Goal: Task Accomplishment & Management: Manage account settings

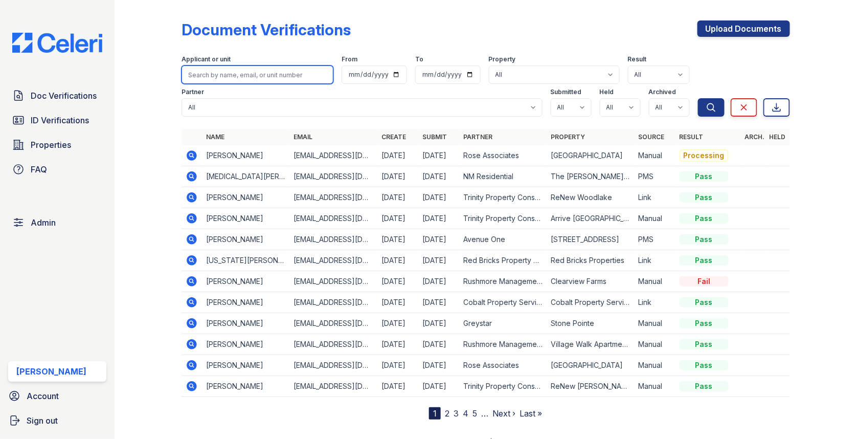
click at [223, 68] on input "search" at bounding box center [258, 74] width 152 height 18
type input "alessia"
click at [698, 98] on button "Search" at bounding box center [711, 107] width 27 height 18
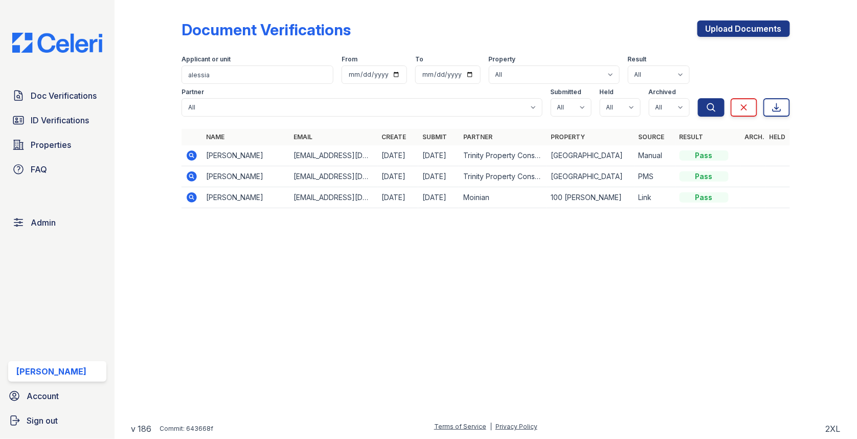
click at [189, 155] on icon at bounding box center [192, 155] width 10 height 10
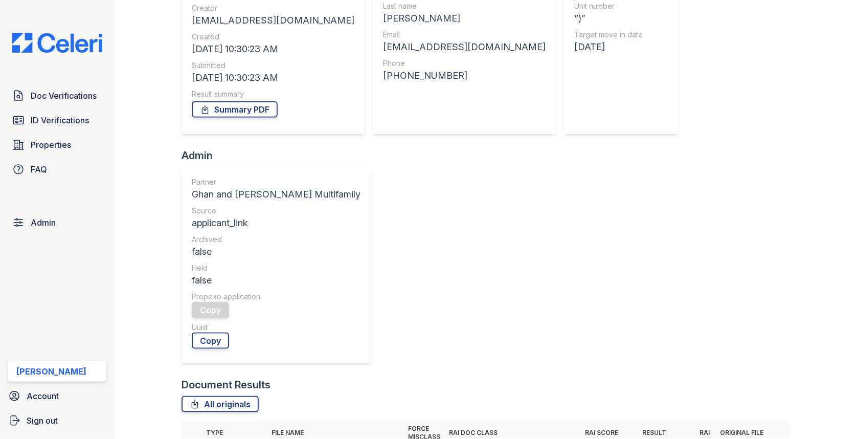
scroll to position [349, 0]
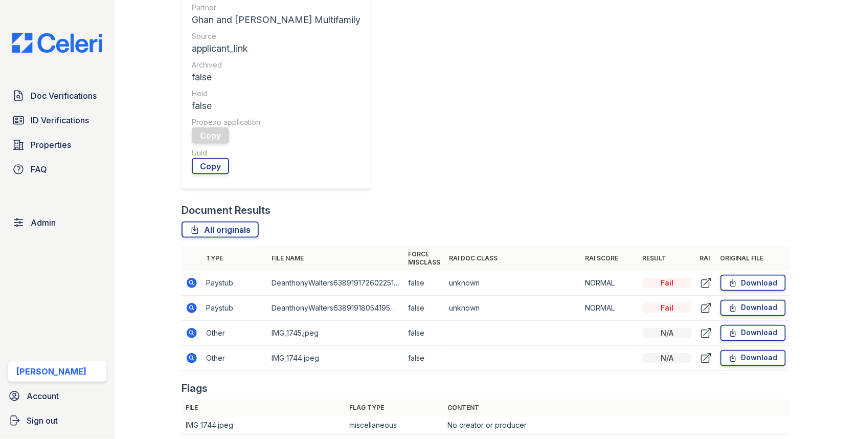
click at [193, 277] on icon at bounding box center [192, 283] width 12 height 12
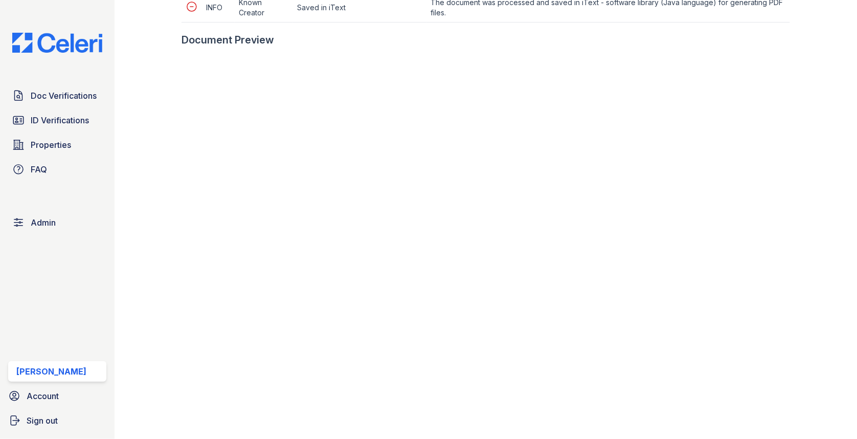
scroll to position [609, 0]
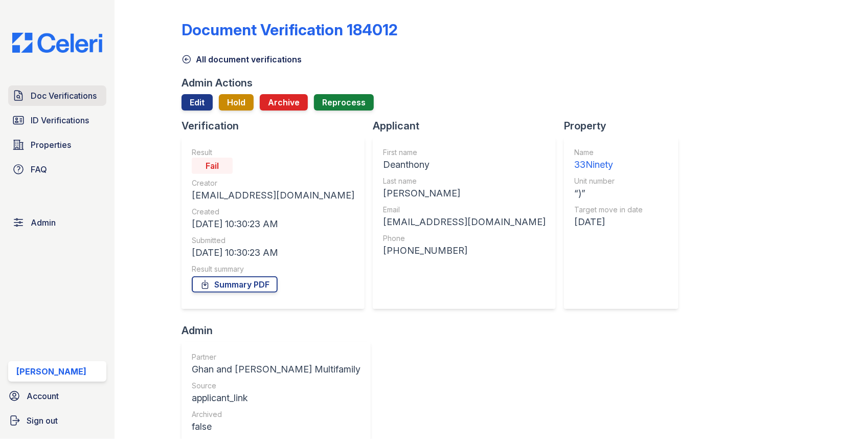
click at [87, 91] on span "Doc Verifications" at bounding box center [64, 96] width 66 height 12
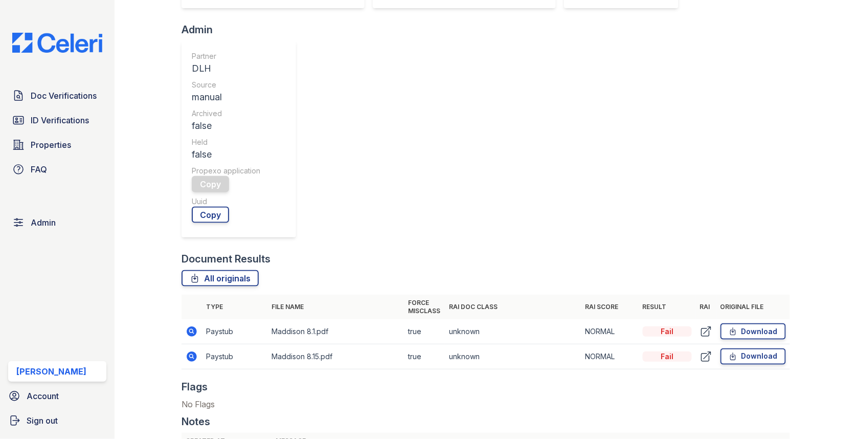
scroll to position [453, 0]
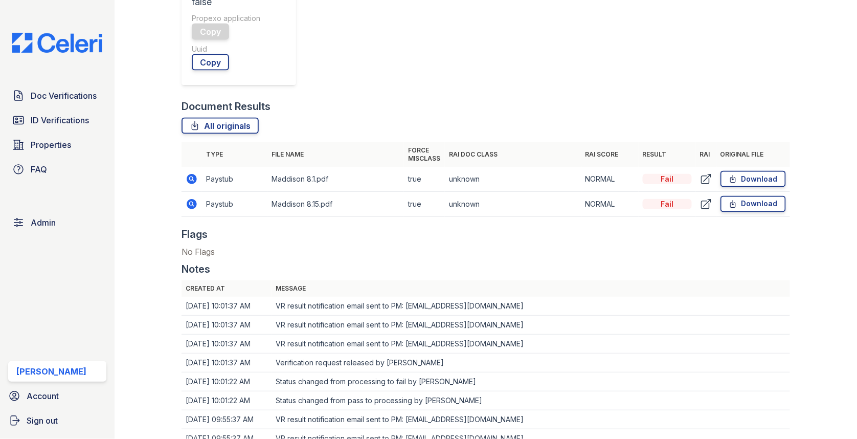
click at [195, 175] on icon at bounding box center [192, 179] width 12 height 12
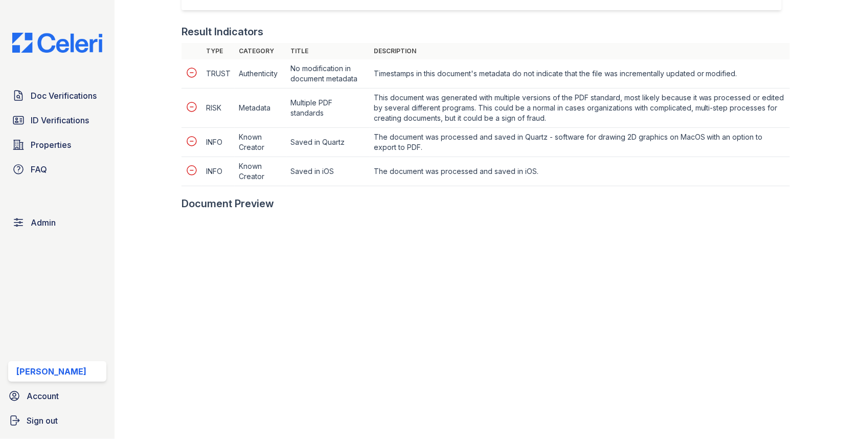
scroll to position [481, 0]
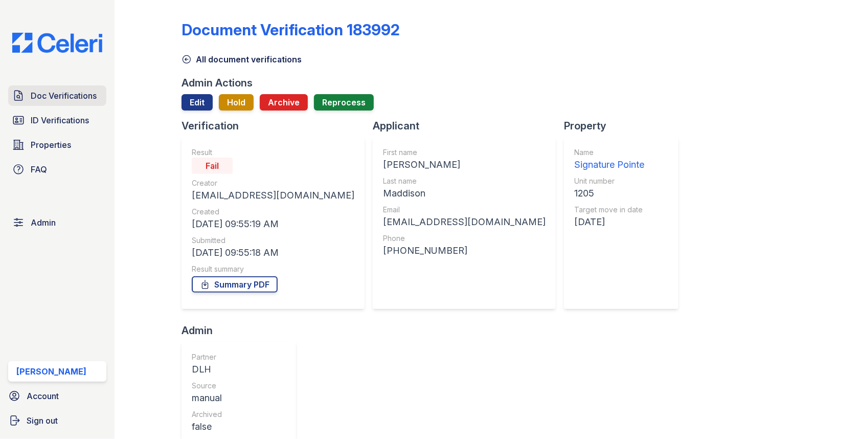
click at [67, 96] on span "Doc Verifications" at bounding box center [64, 96] width 66 height 12
click at [70, 88] on link "Doc Verifications" at bounding box center [57, 95] width 98 height 20
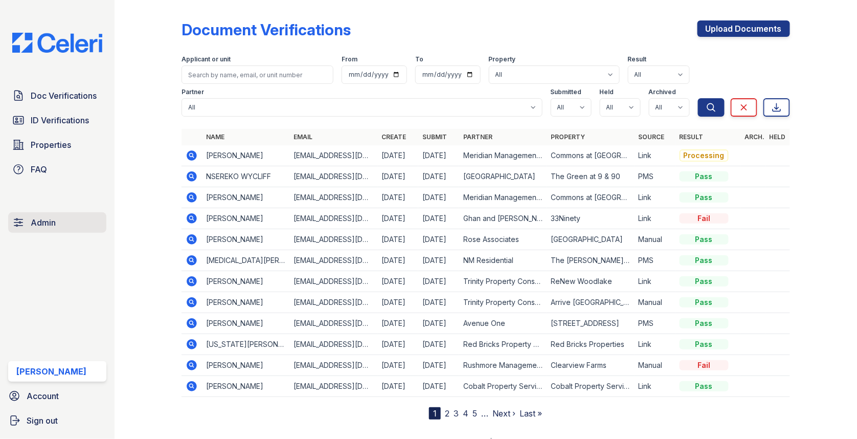
click at [94, 227] on link "Admin" at bounding box center [57, 222] width 98 height 20
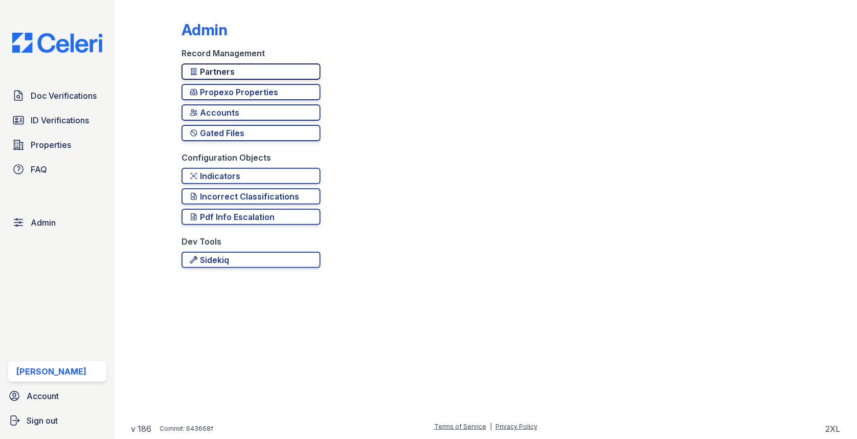
click at [224, 65] on div "Partners" at bounding box center [251, 71] width 123 height 12
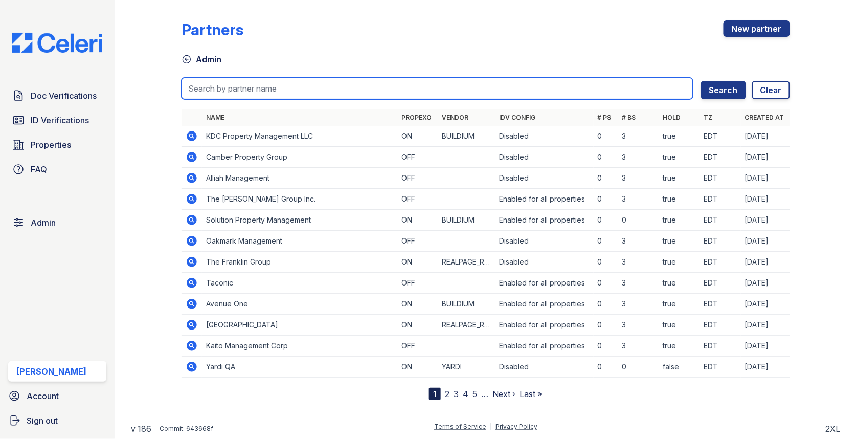
click at [222, 85] on input "search" at bounding box center [438, 88] width 512 height 21
type input "first"
click at [701, 81] on button "Search" at bounding box center [723, 90] width 45 height 18
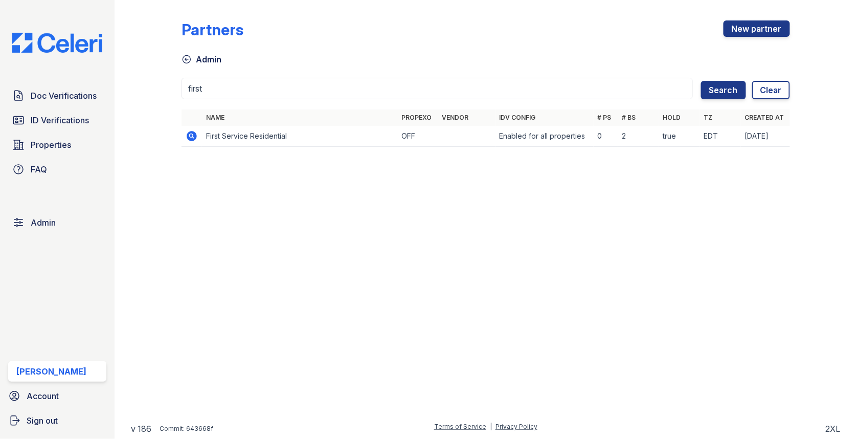
click at [195, 134] on icon at bounding box center [192, 136] width 10 height 10
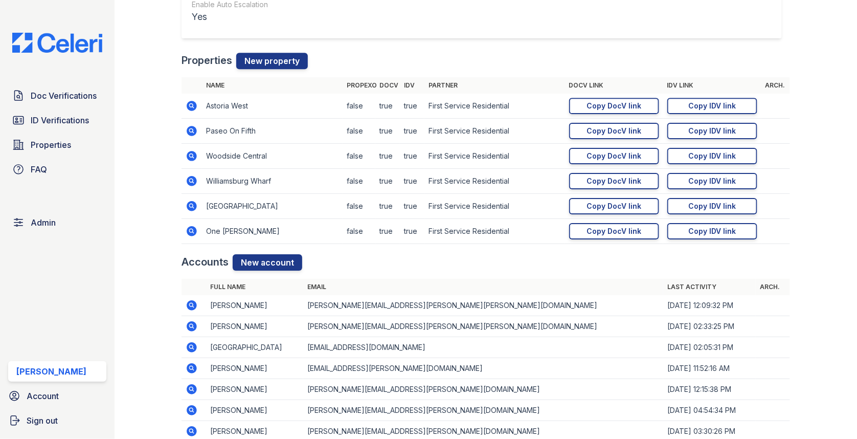
scroll to position [1052, 0]
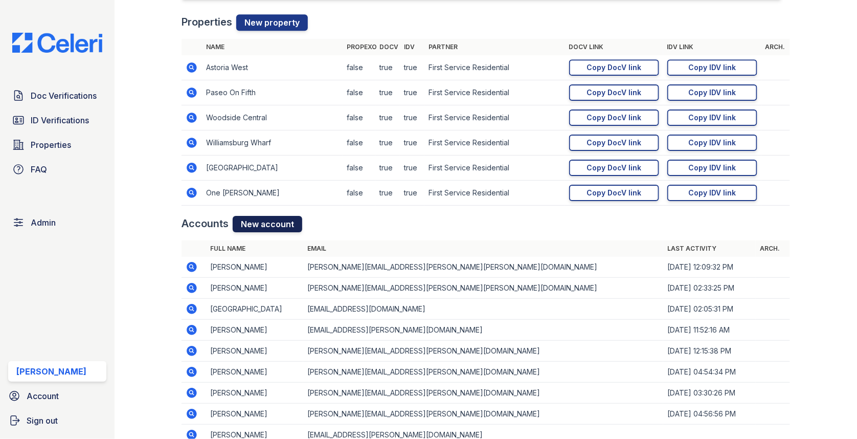
click at [272, 226] on link "New account" at bounding box center [268, 224] width 70 height 16
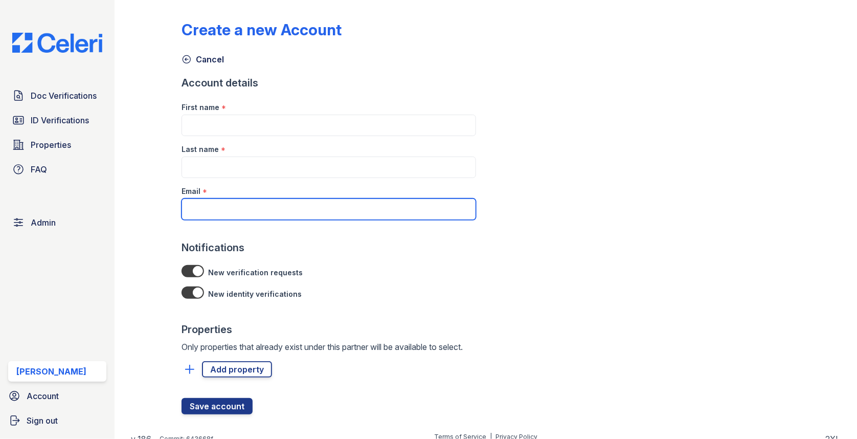
click at [249, 204] on input "Email" at bounding box center [329, 209] width 295 height 21
paste input "gm@astoriawestnyc.com"
type input "gm@astoriawestnyc.com"
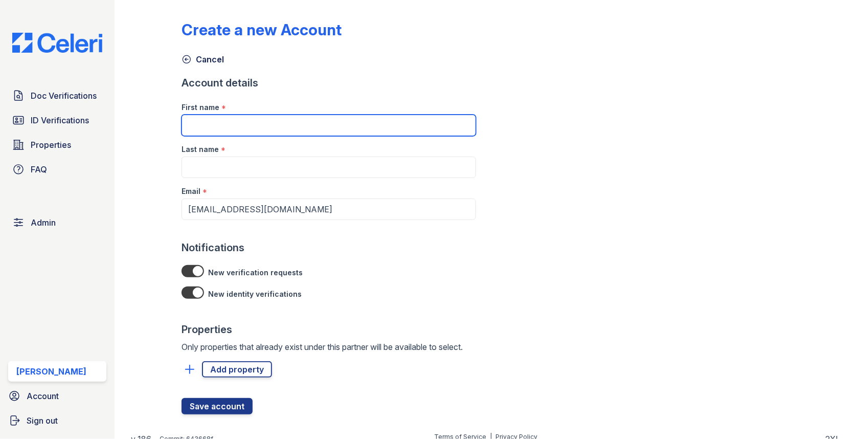
click at [236, 123] on input "First name" at bounding box center [329, 125] width 295 height 21
type input "Bobby"
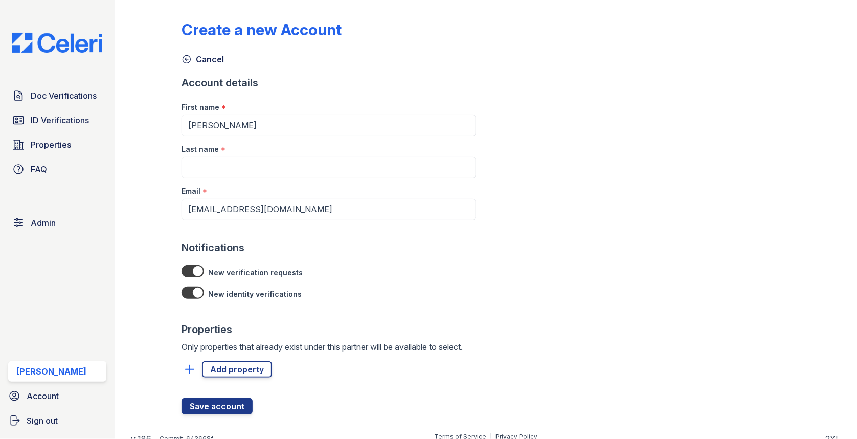
click at [265, 156] on form "Account details First name * Bobby Last name * Email * gm@astoriawestnyc.com No…" at bounding box center [329, 245] width 295 height 339
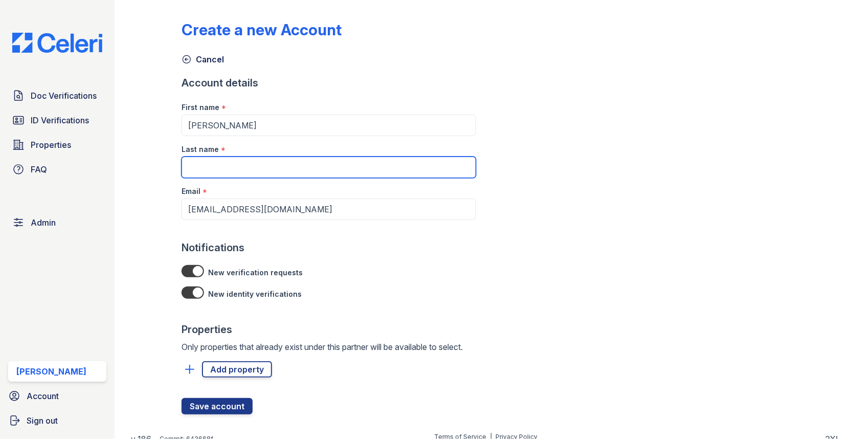
click at [265, 164] on input "Last name" at bounding box center [329, 167] width 295 height 21
type input "Chen"
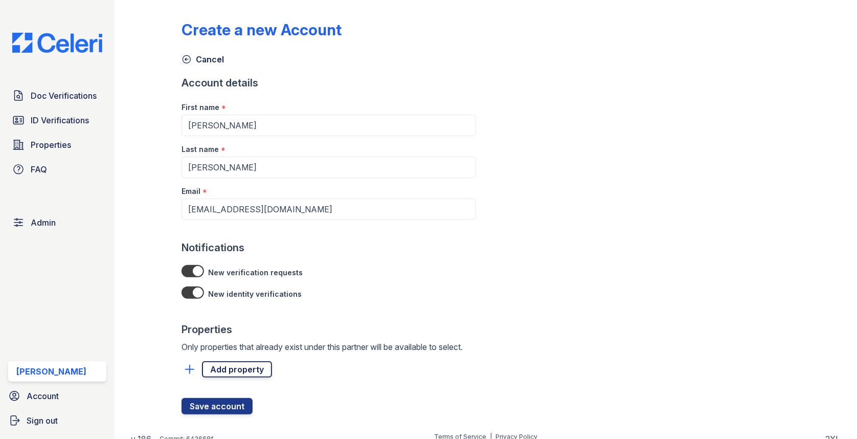
click at [225, 375] on link "Add property" at bounding box center [237, 369] width 70 height 16
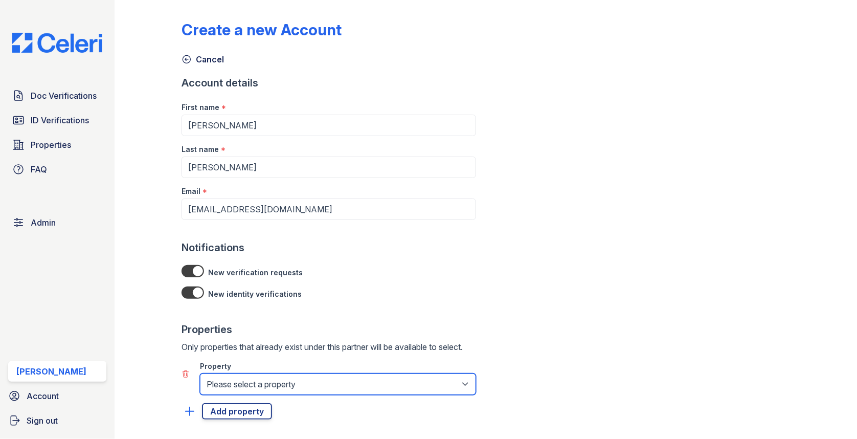
click at [225, 381] on select "Please select a property Astoria West Lighthouse Point One Archer Paseo On Fift…" at bounding box center [338, 383] width 276 height 21
select select "5279"
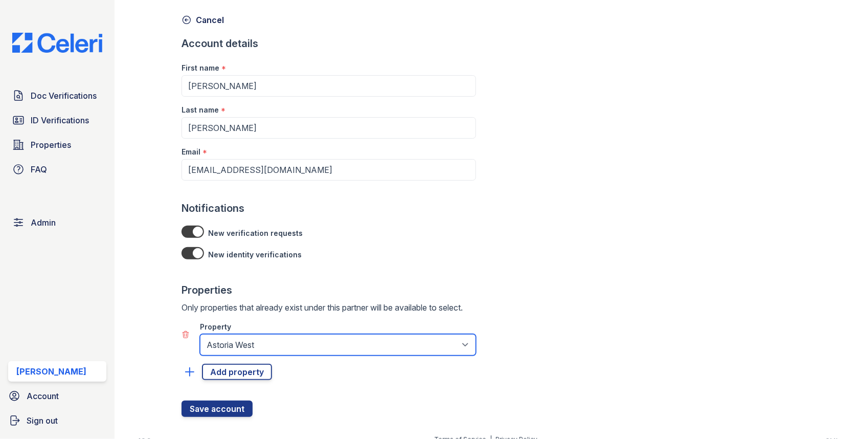
scroll to position [50, 0]
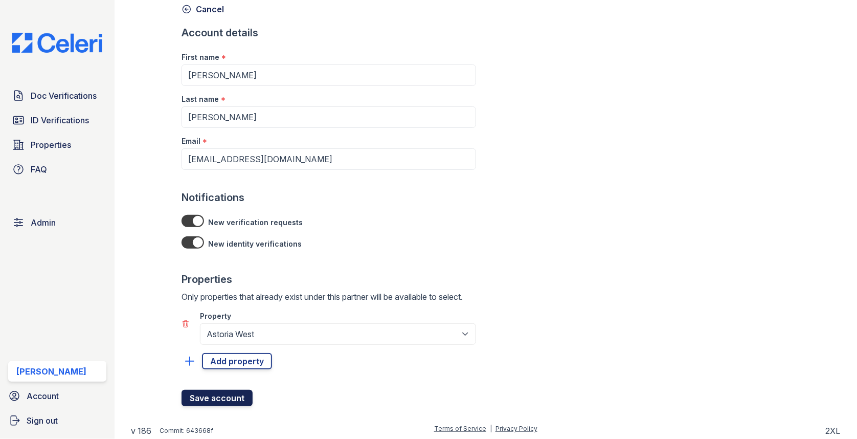
click at [214, 397] on button "Save account" at bounding box center [217, 398] width 71 height 16
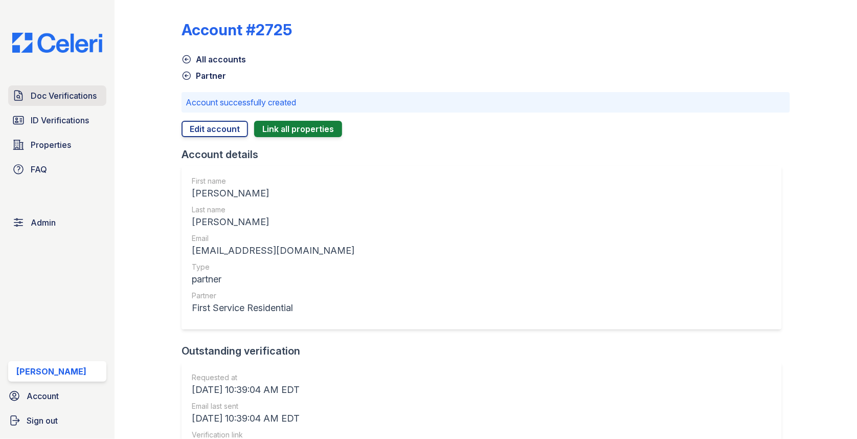
click at [56, 98] on span "Doc Verifications" at bounding box center [64, 96] width 66 height 12
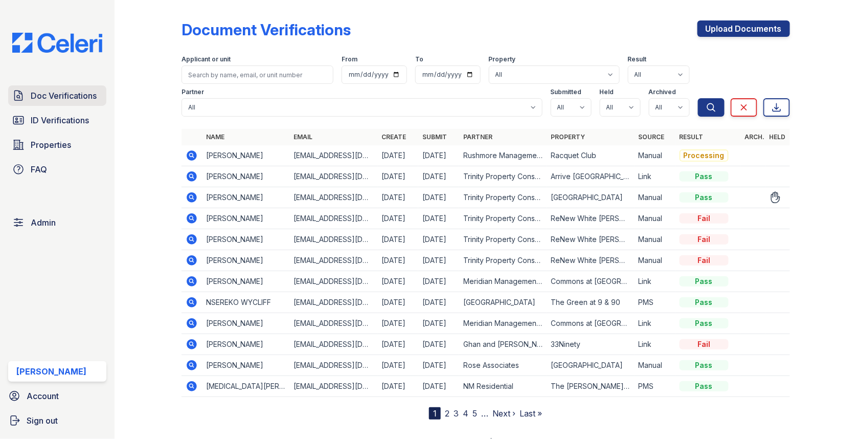
click at [47, 93] on span "Doc Verifications" at bounding box center [64, 96] width 66 height 12
click at [103, 79] on div "Doc Verifications ID Verifications Properties FAQ Admin Max Orshan Account Sign…" at bounding box center [57, 219] width 115 height 439
click at [94, 91] on span "Doc Verifications" at bounding box center [64, 96] width 66 height 12
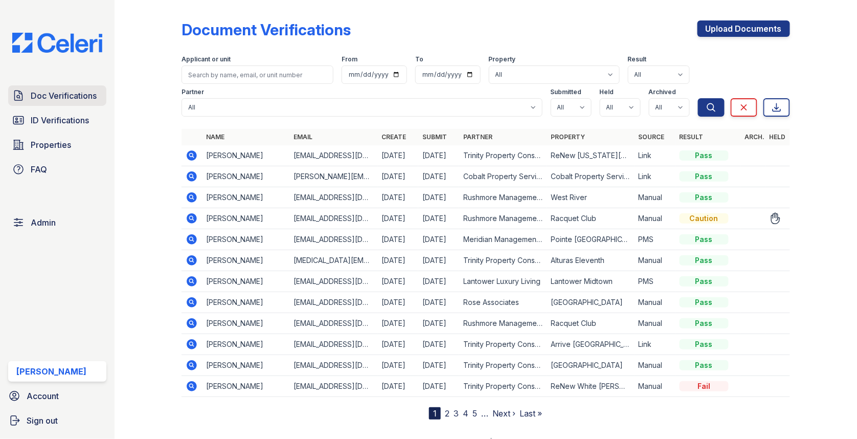
click at [100, 96] on link "Doc Verifications" at bounding box center [57, 95] width 98 height 20
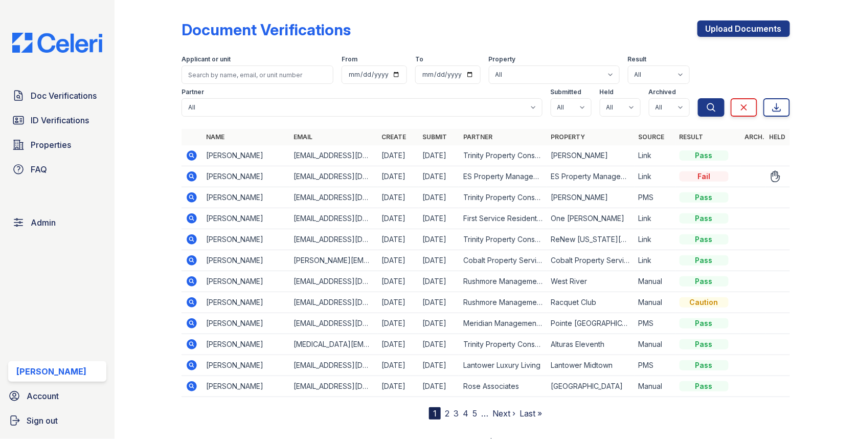
click at [60, 407] on div "Account Sign out" at bounding box center [57, 412] width 106 height 53
click at [58, 419] on link "Sign out" at bounding box center [57, 420] width 106 height 20
click at [27, 419] on span "Sign out" at bounding box center [42, 420] width 31 height 12
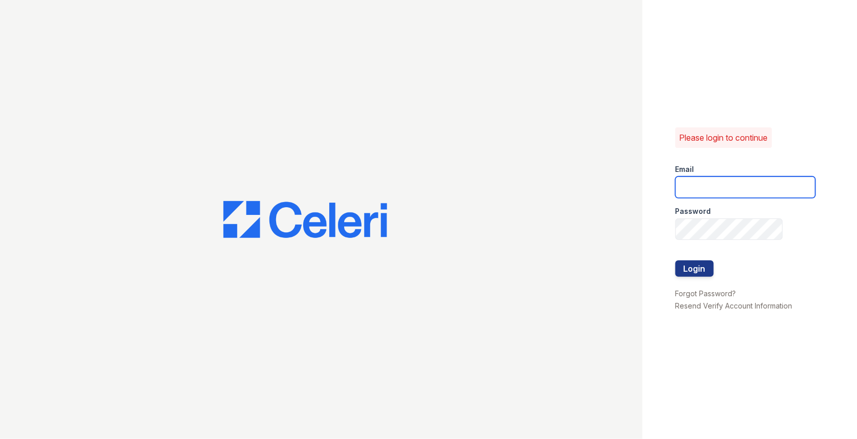
click at [700, 189] on input "email" at bounding box center [746, 187] width 140 height 21
click at [0, 438] on com-1password-button at bounding box center [0, 439] width 0 height 0
type input "[EMAIL_ADDRESS][DOMAIN_NAME]"
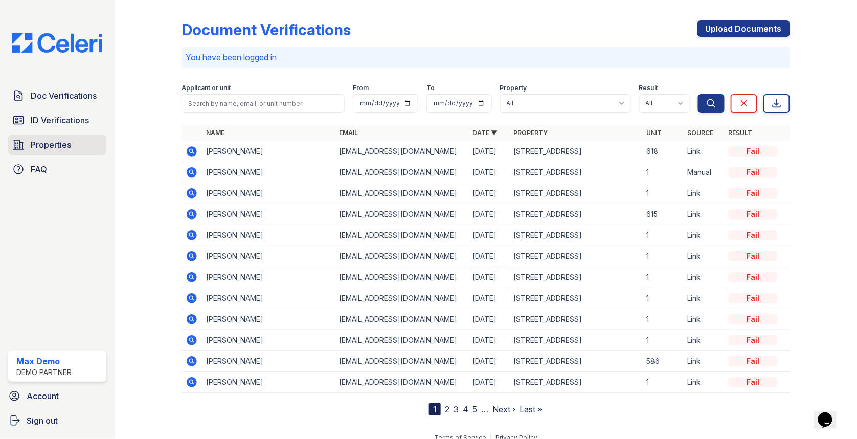
click at [61, 145] on span "Properties" at bounding box center [51, 145] width 40 height 12
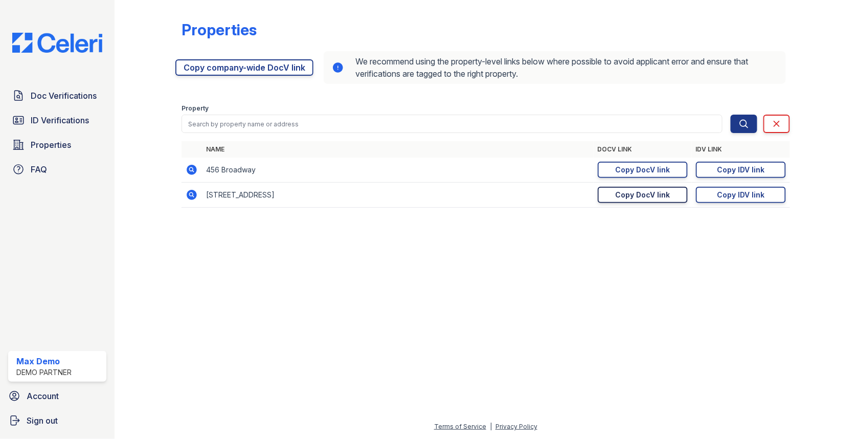
click at [655, 202] on link "Copy DocV link Copy link" at bounding box center [643, 195] width 90 height 16
click at [80, 104] on link "Doc Verifications" at bounding box center [57, 95] width 98 height 20
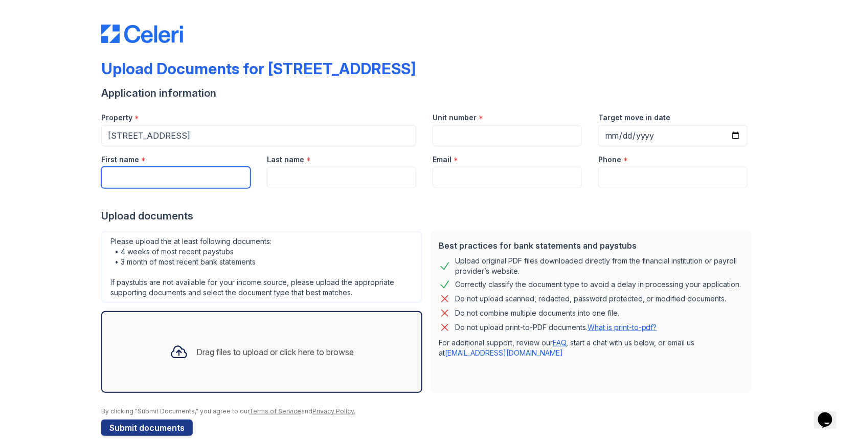
click at [189, 170] on input "First name" at bounding box center [175, 177] width 149 height 21
type input "[PERSON_NAME]"
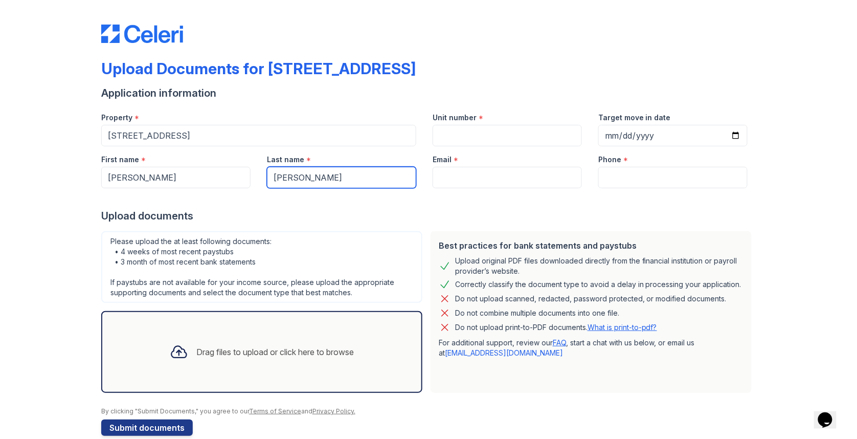
type input "[PERSON_NAME]"
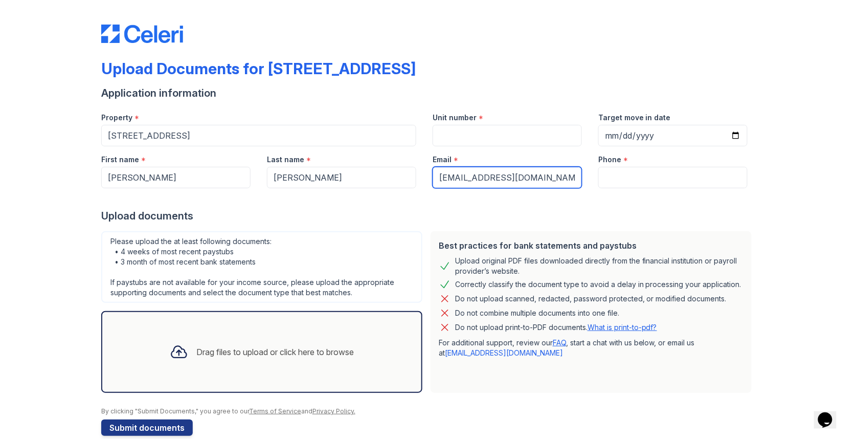
type input "[EMAIL_ADDRESS][DOMAIN_NAME]"
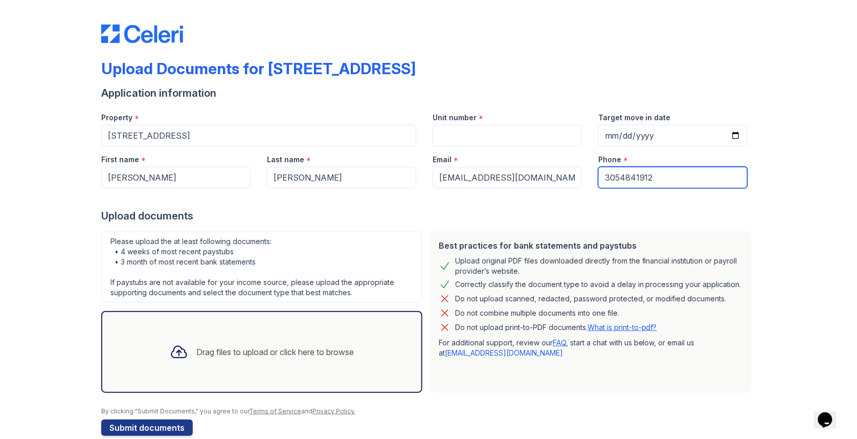
type input "3054841912"
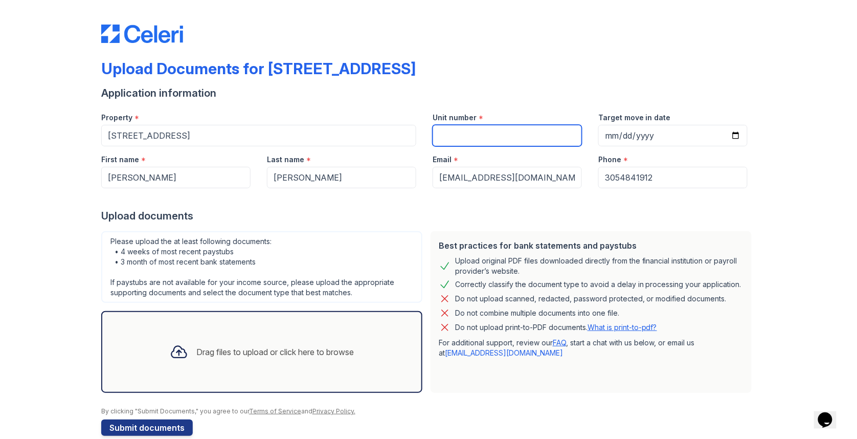
click at [452, 132] on input "Unit number" at bounding box center [507, 135] width 149 height 21
type input "1"
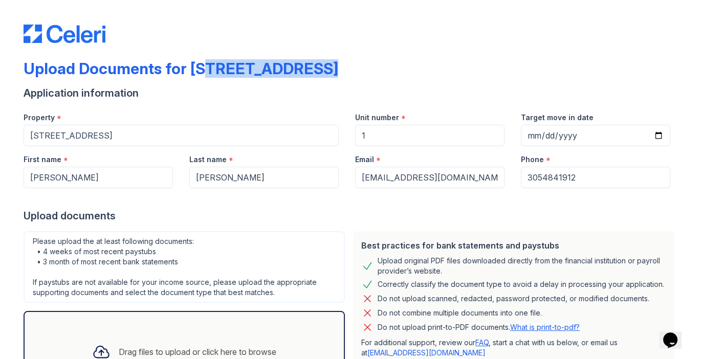
drag, startPoint x: 192, startPoint y: 65, endPoint x: 361, endPoint y: 65, distance: 169.3
click at [360, 65] on div "Upload Documents for [STREET_ADDRESS]" at bounding box center [351, 72] width 655 height 27
click at [210, 75] on div "Upload Documents for [STREET_ADDRESS]" at bounding box center [181, 68] width 315 height 18
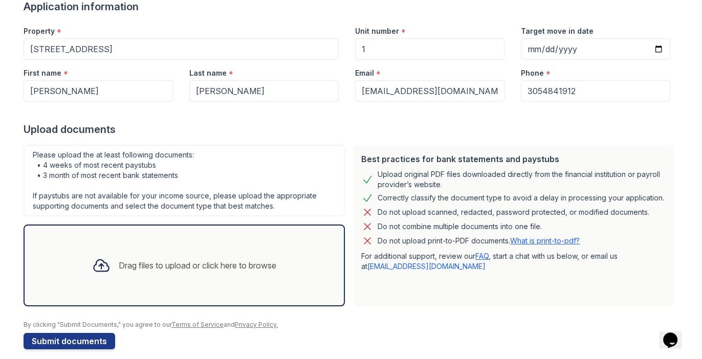
scroll to position [97, 0]
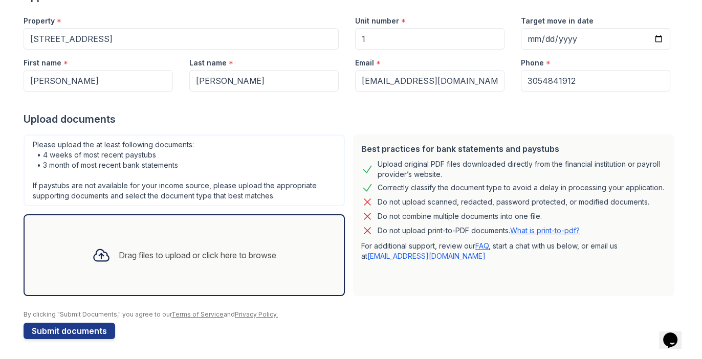
click at [210, 309] on div at bounding box center [351, 305] width 655 height 10
click at [219, 257] on div "Drag files to upload or click here to browse" at bounding box center [198, 255] width 158 height 12
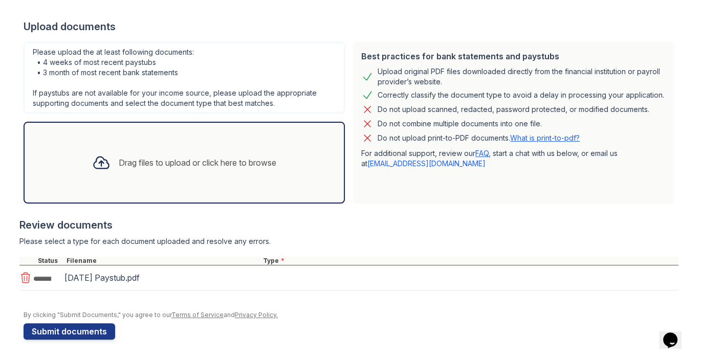
scroll to position [192, 0]
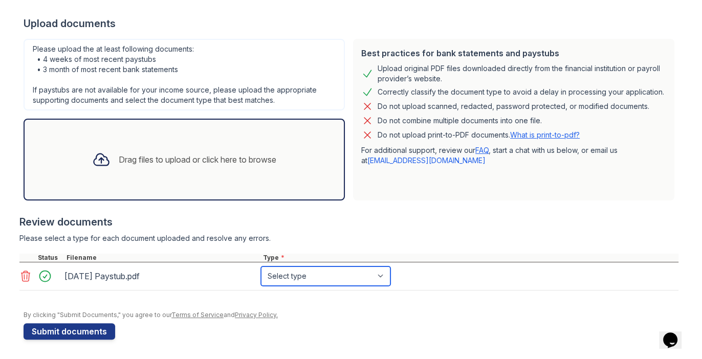
click at [317, 279] on select "Select type Paystub Bank Statement Offer Letter Tax Documents Benefit Award Let…" at bounding box center [325, 276] width 129 height 19
select select "paystub"
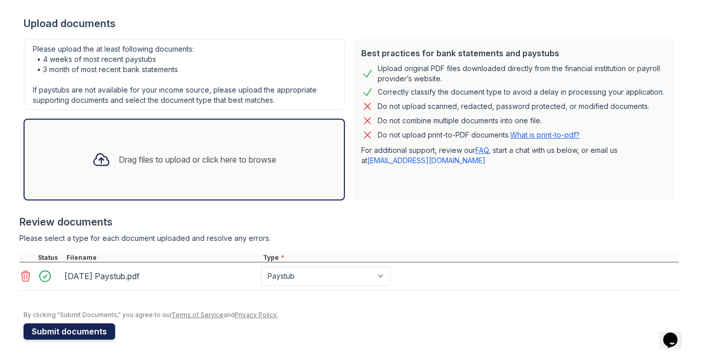
click at [77, 331] on button "Submit documents" at bounding box center [70, 331] width 92 height 16
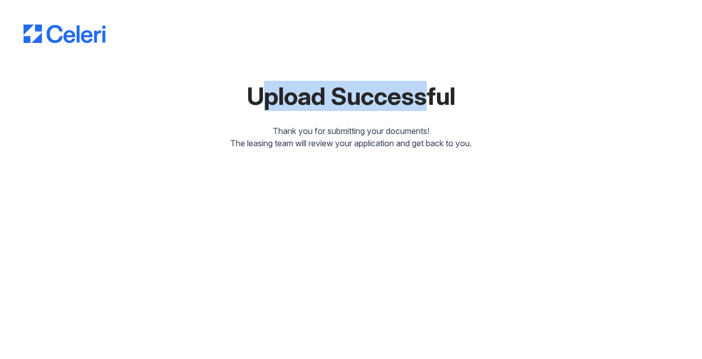
drag, startPoint x: 250, startPoint y: 108, endPoint x: 433, endPoint y: 108, distance: 183.2
click at [428, 108] on div "Upload Successful" at bounding box center [351, 96] width 655 height 25
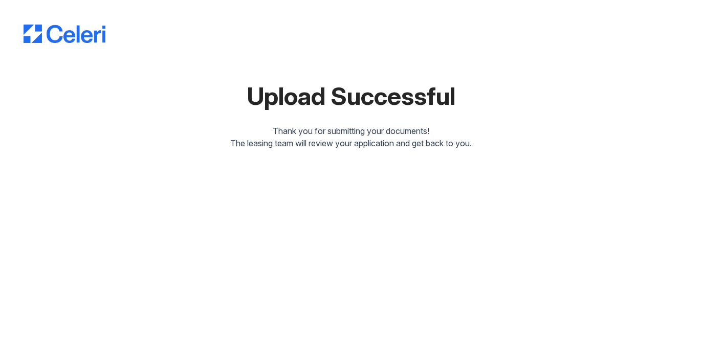
click at [464, 99] on div "Upload Successful" at bounding box center [351, 96] width 655 height 25
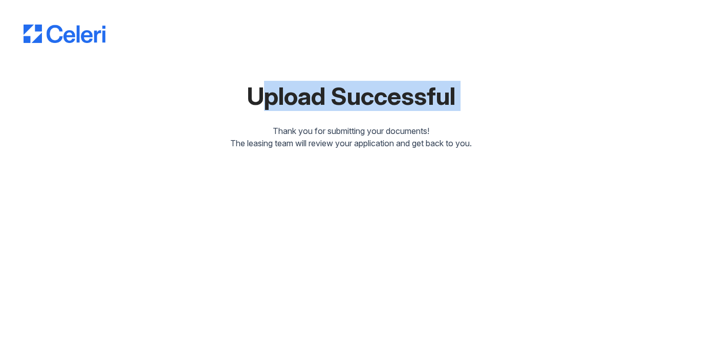
drag, startPoint x: 464, startPoint y: 99, endPoint x: 206, endPoint y: 99, distance: 257.9
click at [206, 99] on div "Upload Successful" at bounding box center [351, 96] width 655 height 25
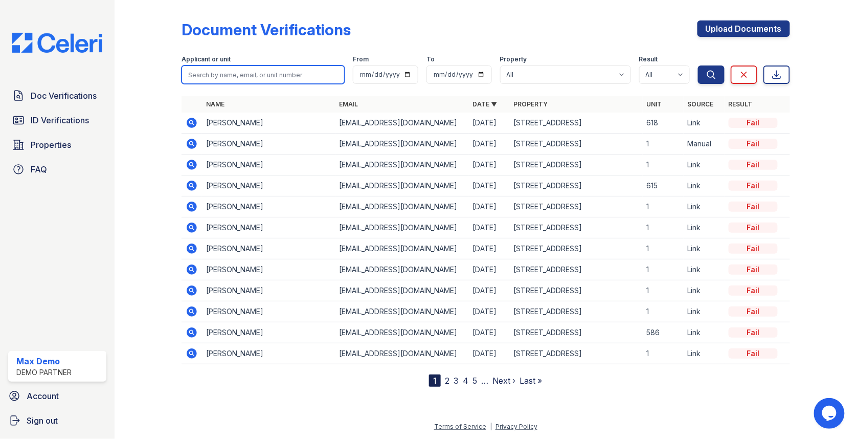
click at [219, 71] on input "search" at bounding box center [263, 74] width 163 height 18
type input "jun"
click at [698, 65] on button "Search" at bounding box center [711, 74] width 27 height 18
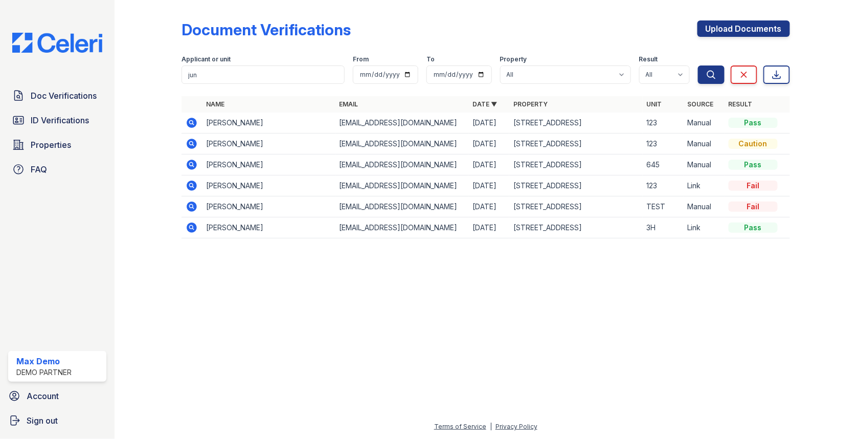
click at [194, 232] on icon at bounding box center [192, 228] width 12 height 12
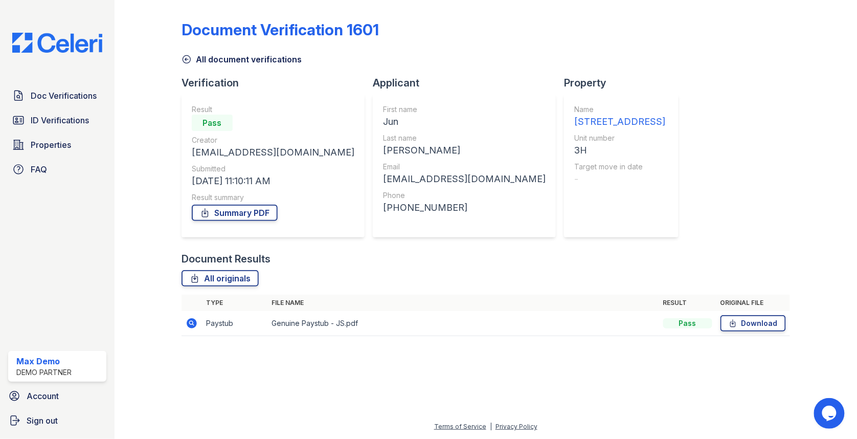
click at [195, 326] on icon at bounding box center [192, 323] width 12 height 12
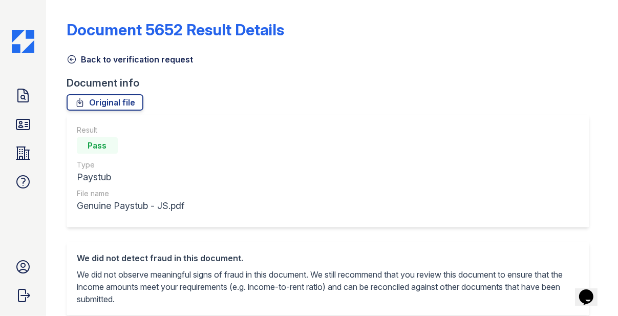
drag, startPoint x: 85, startPoint y: 145, endPoint x: 131, endPoint y: 145, distance: 45.5
click at [131, 145] on div "Pass" at bounding box center [130, 145] width 107 height 20
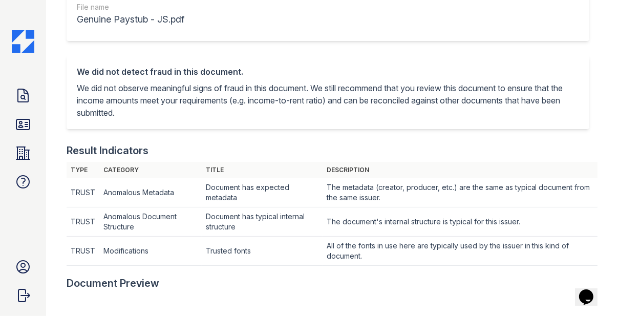
scroll to position [190, 0]
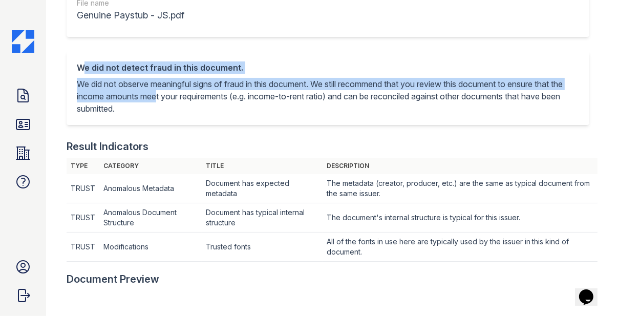
drag, startPoint x: 75, startPoint y: 65, endPoint x: 168, endPoint y: 101, distance: 99.3
click at [168, 101] on div "We did not detect fraud in this document. We did not observe meaningful signs o…" at bounding box center [328, 88] width 522 height 74
click at [168, 101] on p "We did not observe meaningful signs of fraud in this document. We still recomme…" at bounding box center [328, 96] width 502 height 37
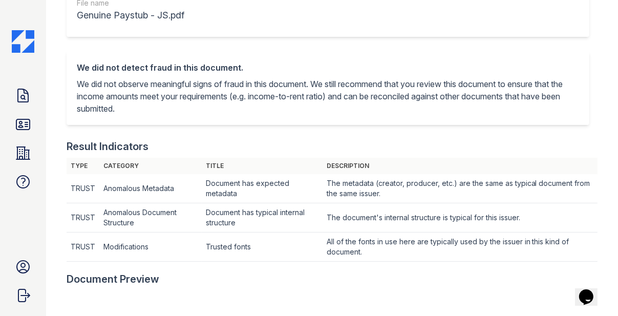
drag, startPoint x: 159, startPoint y: 107, endPoint x: 79, endPoint y: 67, distance: 89.9
click at [79, 67] on div "We did not detect fraud in this document. We did not observe meaningful signs o…" at bounding box center [328, 87] width 502 height 53
click at [129, 75] on div "We did not detect fraud in this document. We did not observe meaningful signs o…" at bounding box center [328, 87] width 502 height 53
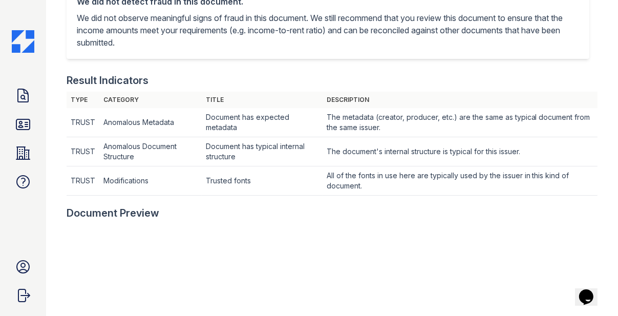
scroll to position [233, 0]
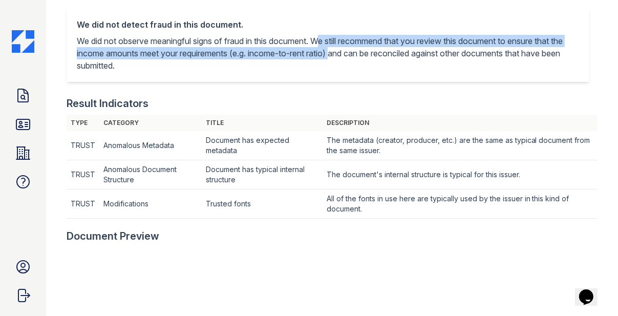
drag, startPoint x: 322, startPoint y: 38, endPoint x: 349, endPoint y: 51, distance: 30.2
click at [349, 51] on p "We did not observe meaningful signs of fraud in this document. We still recomme…" at bounding box center [328, 53] width 502 height 37
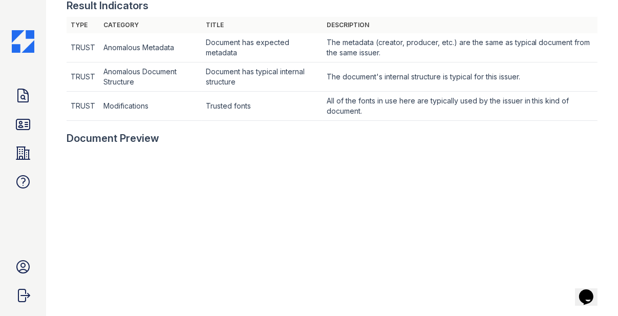
scroll to position [383, 0]
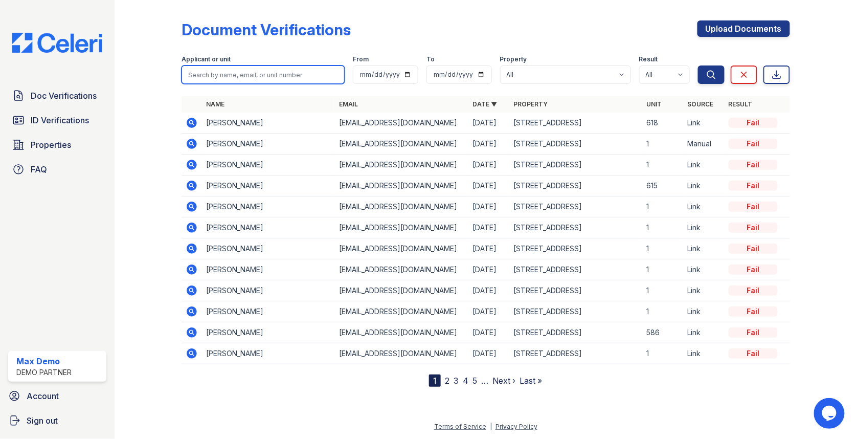
click at [323, 69] on input "search" at bounding box center [263, 74] width 163 height 18
type input "[PERSON_NAME]"
click at [698, 65] on button "Search" at bounding box center [711, 74] width 27 height 18
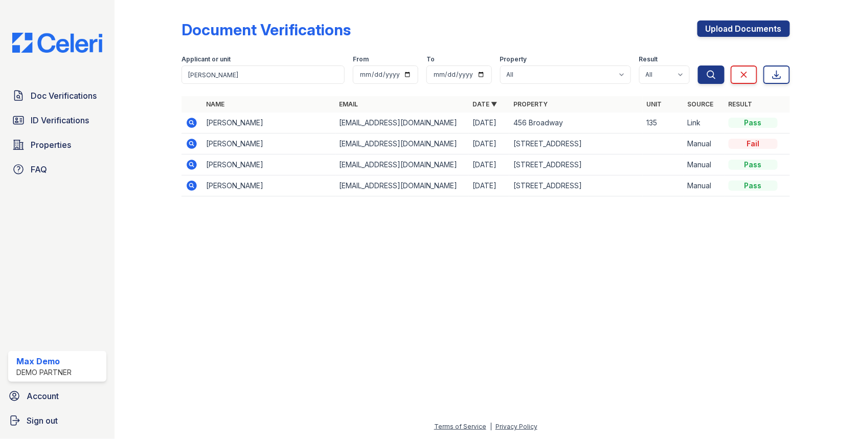
click at [188, 166] on icon at bounding box center [192, 165] width 10 height 10
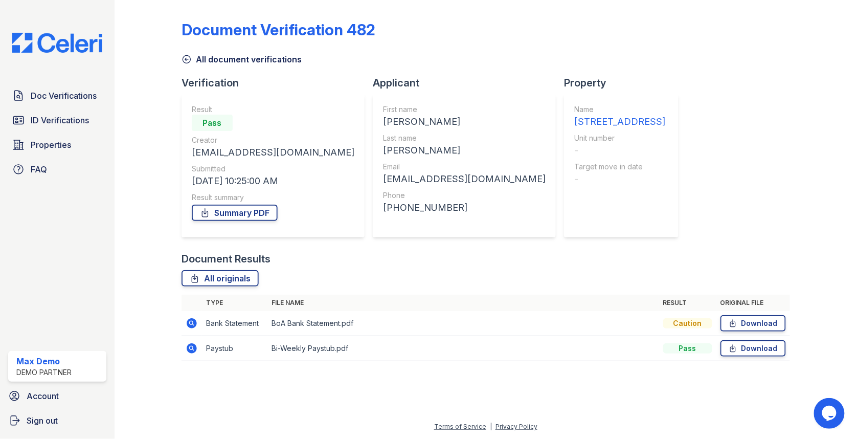
click at [194, 324] on icon at bounding box center [192, 323] width 10 height 10
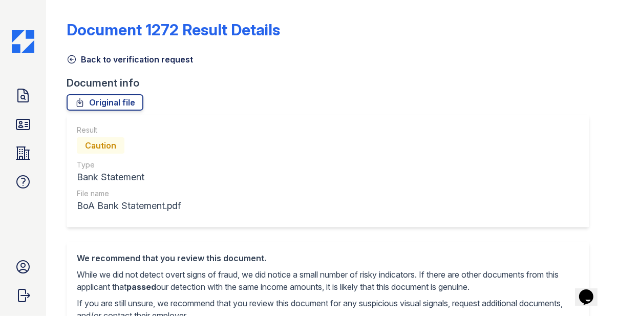
drag, startPoint x: 87, startPoint y: 146, endPoint x: 155, endPoint y: 146, distance: 68.0
click at [155, 146] on div "Caution" at bounding box center [129, 145] width 104 height 20
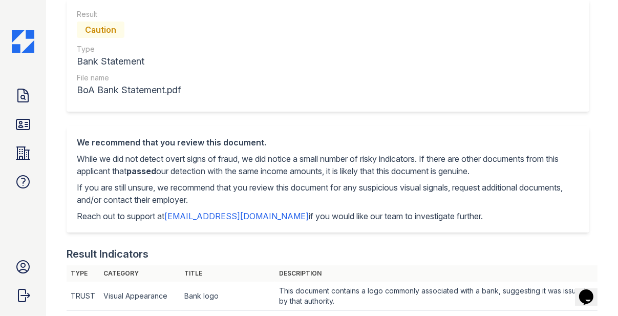
scroll to position [117, 0]
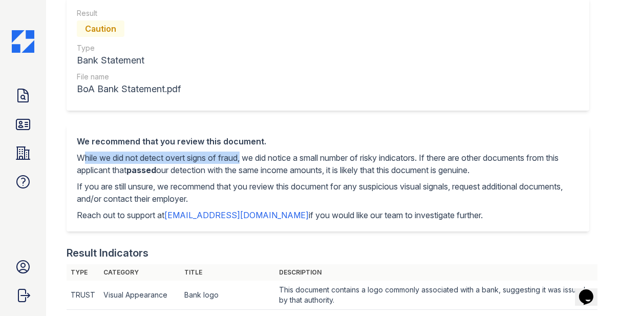
drag, startPoint x: 79, startPoint y: 157, endPoint x: 241, endPoint y: 156, distance: 162.2
click at [241, 156] on p "While we did not detect overt signs of fraud, we did notice a small number of r…" at bounding box center [328, 163] width 502 height 25
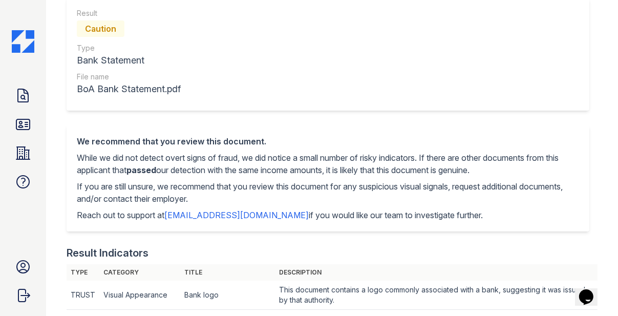
click at [250, 153] on p "While we did not detect overt signs of fraud, we did notice a small number of r…" at bounding box center [328, 163] width 502 height 25
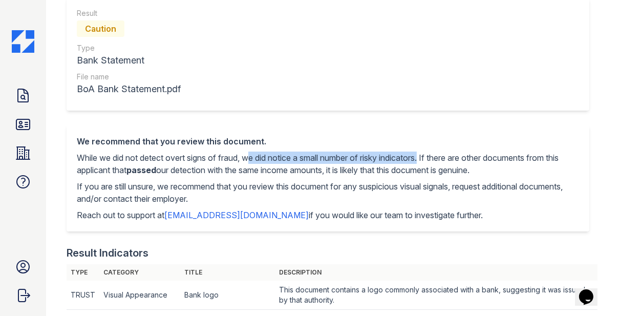
drag, startPoint x: 250, startPoint y: 157, endPoint x: 429, endPoint y: 159, distance: 179.6
click at [429, 159] on p "While we did not detect overt signs of fraud, we did notice a small number of r…" at bounding box center [328, 163] width 502 height 25
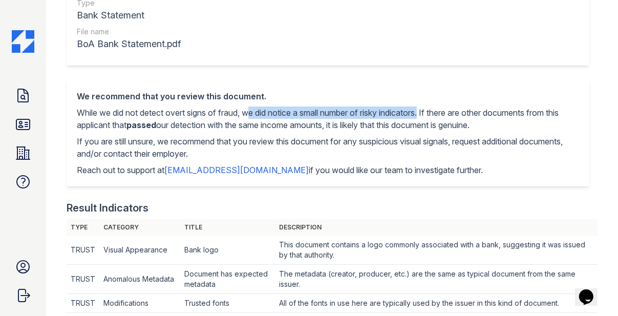
scroll to position [209, 0]
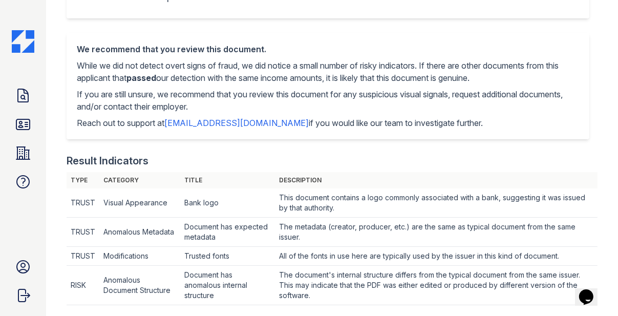
click at [77, 217] on td "RISK" at bounding box center [83, 202] width 33 height 29
drag, startPoint x: 436, startPoint y: 64, endPoint x: 519, endPoint y: 79, distance: 84.2
click at [519, 79] on p "While we did not detect overt signs of fraud, we did notice a small number of r…" at bounding box center [328, 71] width 502 height 25
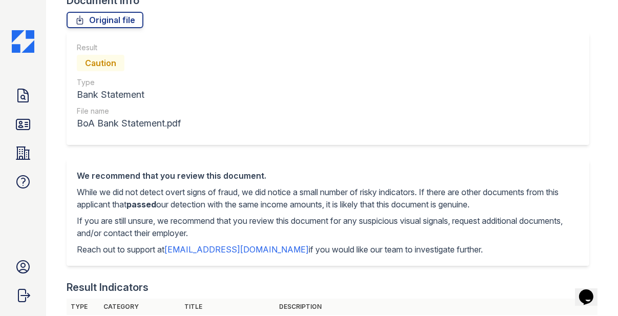
scroll to position [0, 0]
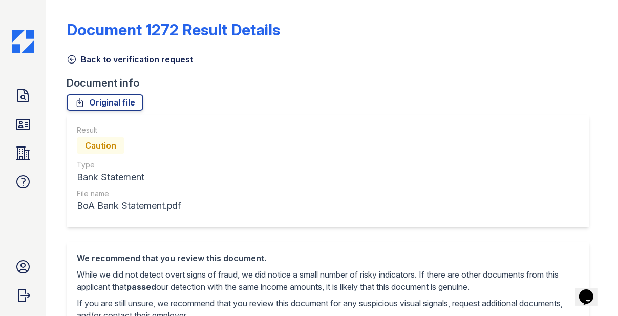
click at [96, 61] on link "Back to verification request" at bounding box center [130, 59] width 126 height 12
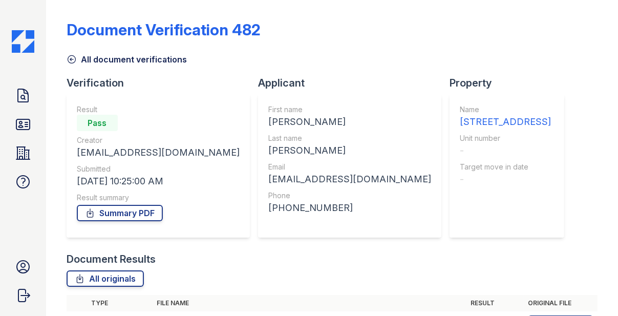
scroll to position [90, 0]
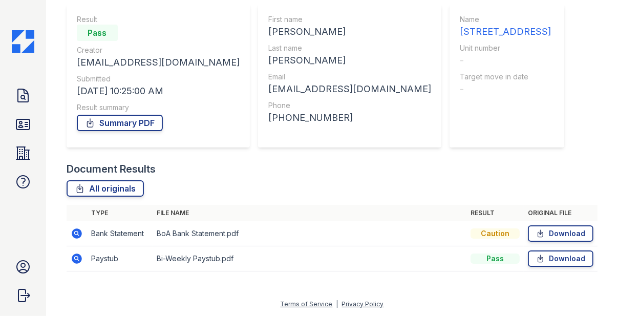
click at [107, 233] on td "Bank Statement" at bounding box center [119, 233] width 65 height 25
click at [493, 229] on div "Caution" at bounding box center [494, 233] width 49 height 10
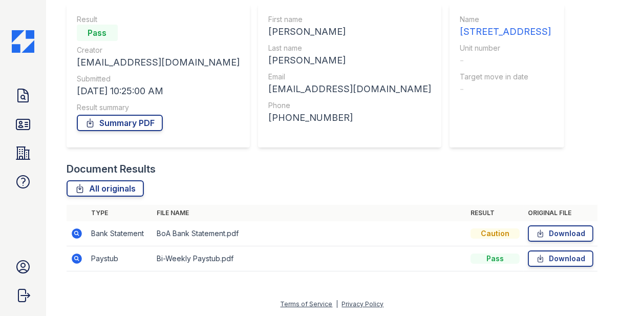
click at [105, 258] on td "Paystub" at bounding box center [119, 258] width 65 height 25
click at [498, 260] on div "Pass" at bounding box center [494, 258] width 49 height 10
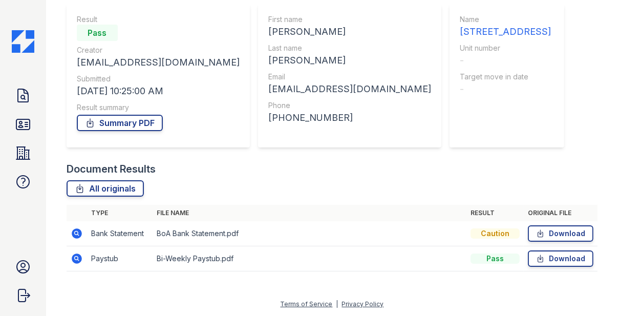
click at [615, 255] on main "Document Verification 482 All document verifications Verification Result Pass C…" at bounding box center [331, 158] width 571 height 316
drag, startPoint x: 483, startPoint y: 234, endPoint x: 514, endPoint y: 234, distance: 30.7
click at [514, 234] on div "Caution" at bounding box center [494, 233] width 49 height 10
click at [553, 206] on th "Original file" at bounding box center [560, 213] width 74 height 16
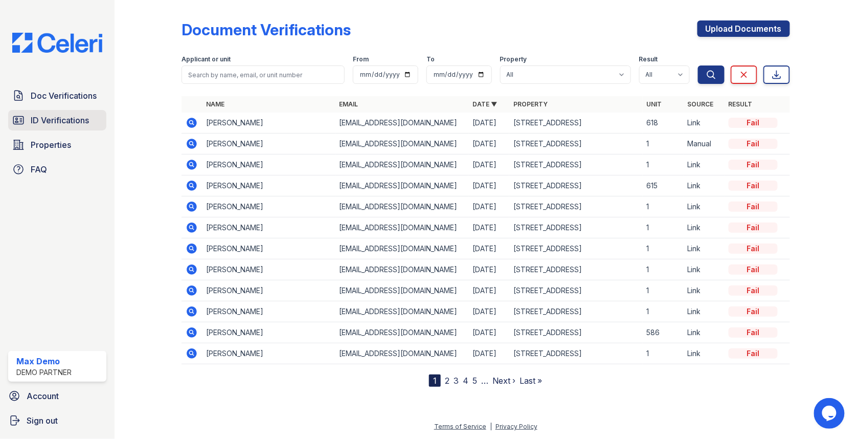
click at [46, 122] on span "ID Verifications" at bounding box center [60, 120] width 58 height 12
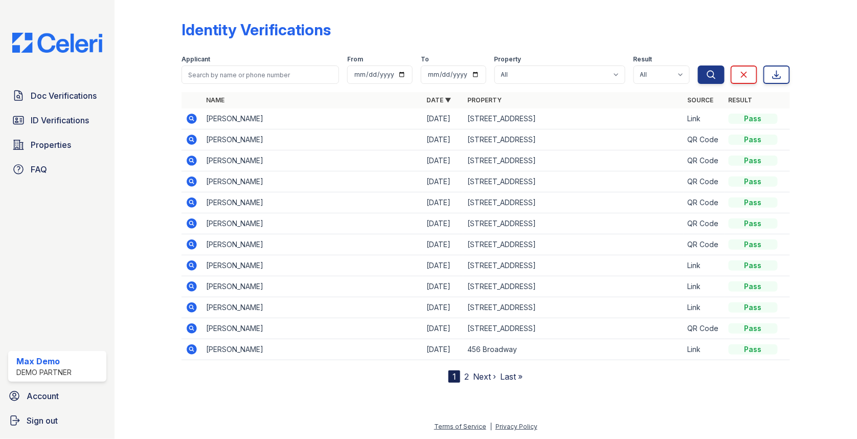
click at [194, 327] on icon at bounding box center [192, 328] width 10 height 10
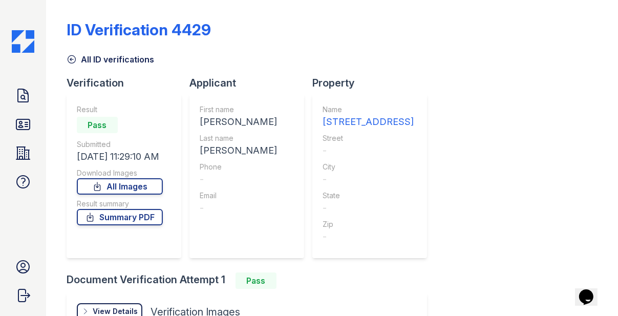
drag, startPoint x: 72, startPoint y: 132, endPoint x: 160, endPoint y: 130, distance: 87.5
click at [157, 130] on div "Result Pass Submitted 07/08/24 11:29:10 AM Download Images All Images Result su…" at bounding box center [124, 176] width 115 height 164
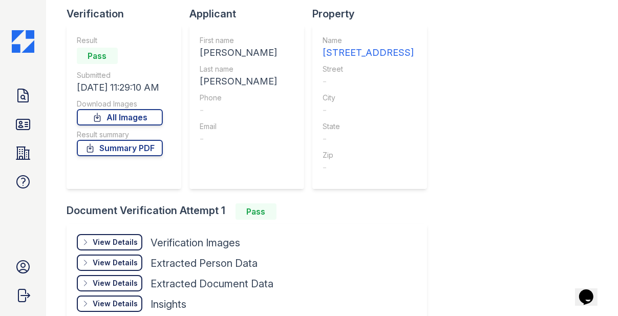
scroll to position [128, 0]
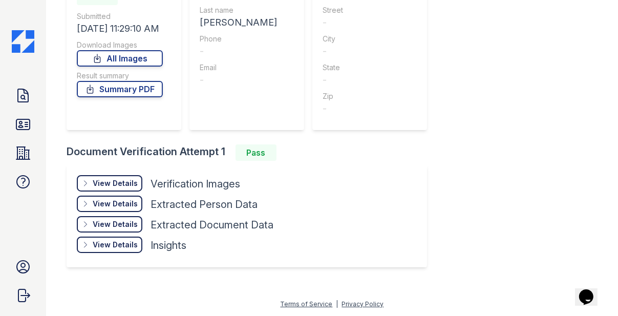
click at [110, 181] on div "View Details" at bounding box center [115, 183] width 45 height 10
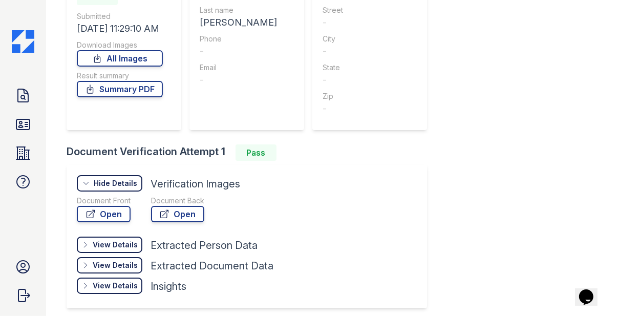
click at [129, 244] on div "View Details" at bounding box center [115, 244] width 45 height 10
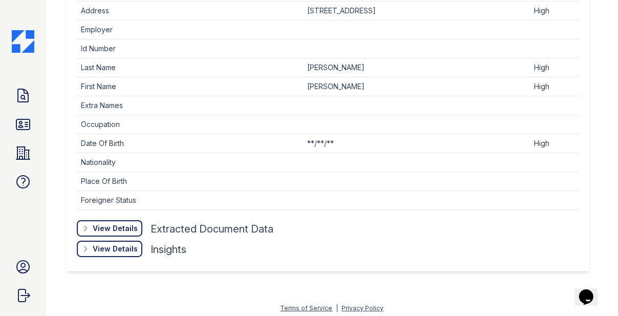
scroll to position [422, 0]
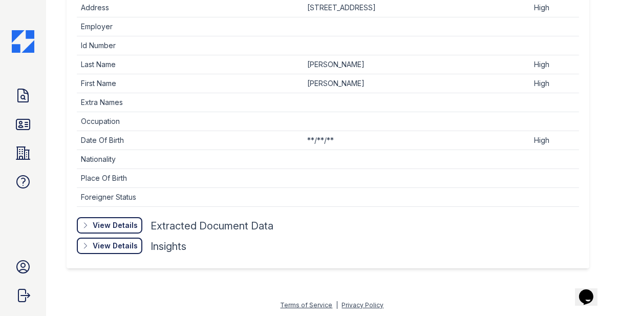
click at [111, 221] on div "View Details" at bounding box center [115, 225] width 45 height 10
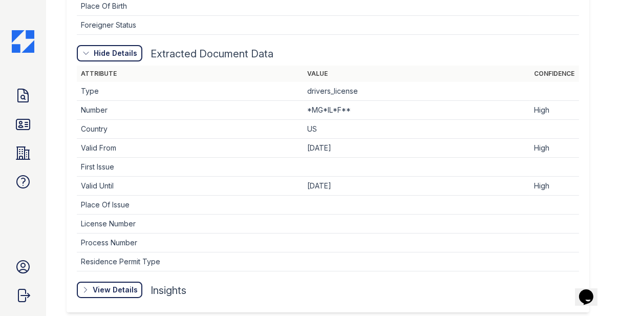
scroll to position [636, 0]
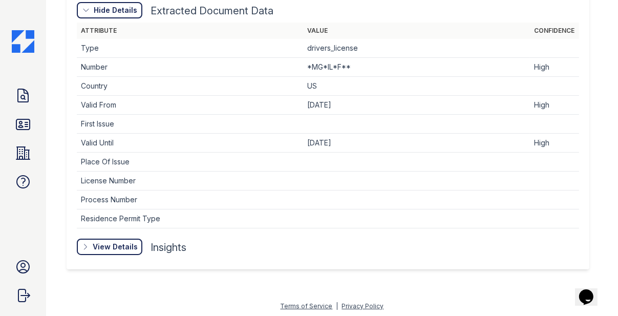
click at [0, 0] on div "View Details" at bounding box center [0, 0] width 0 height 0
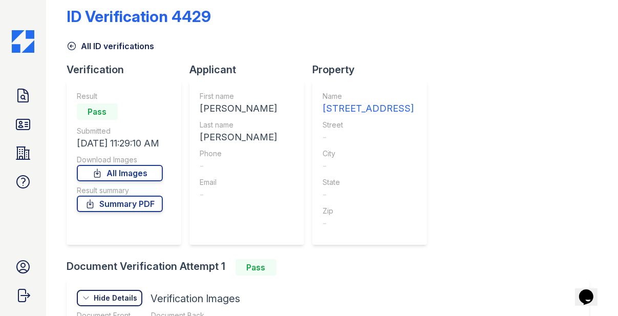
scroll to position [0, 0]
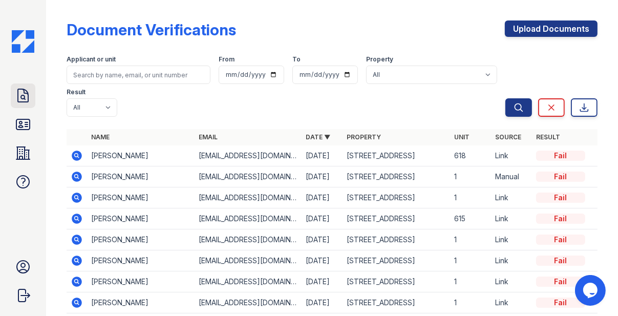
click at [32, 94] on link "Doc Verifications" at bounding box center [23, 95] width 25 height 25
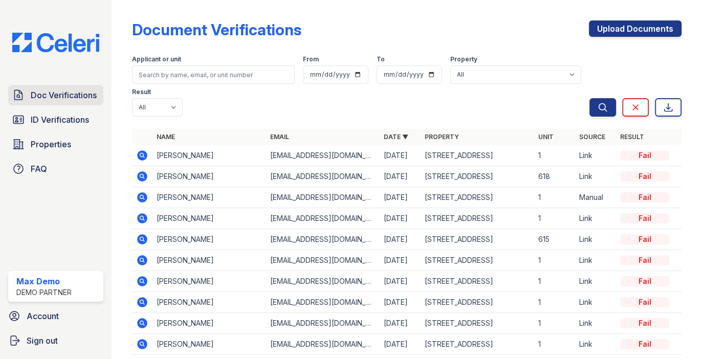
click at [73, 98] on span "Doc Verifications" at bounding box center [64, 95] width 66 height 12
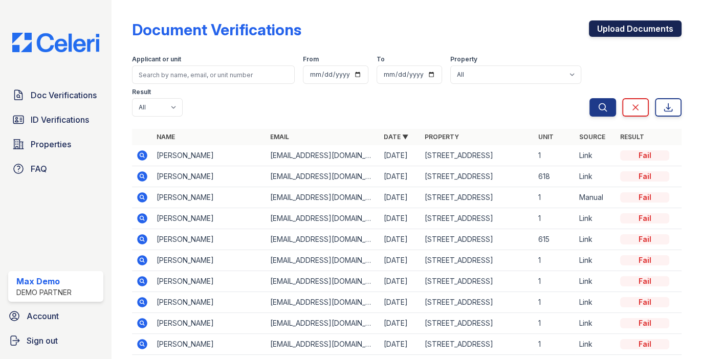
click at [631, 30] on link "Upload Documents" at bounding box center [635, 28] width 93 height 16
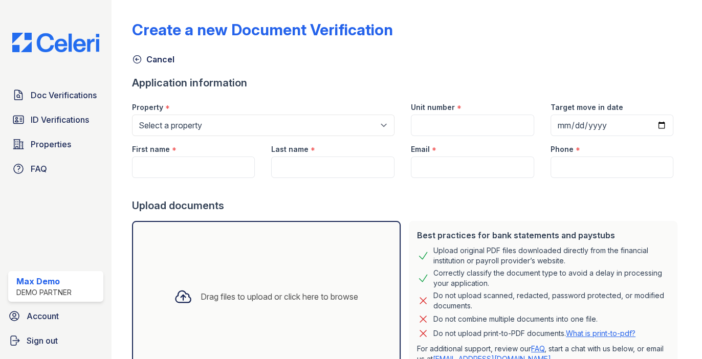
scroll to position [78, 0]
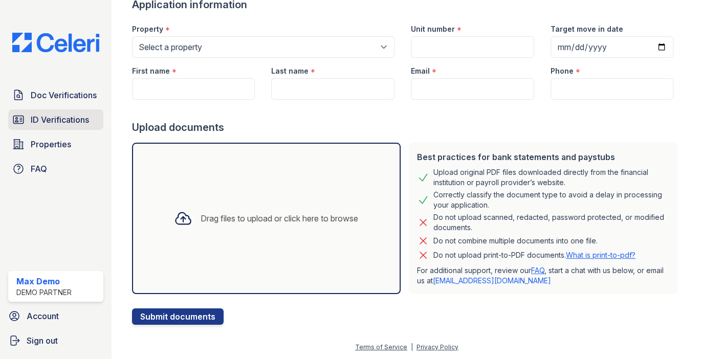
click at [59, 118] on span "ID Verifications" at bounding box center [60, 120] width 58 height 12
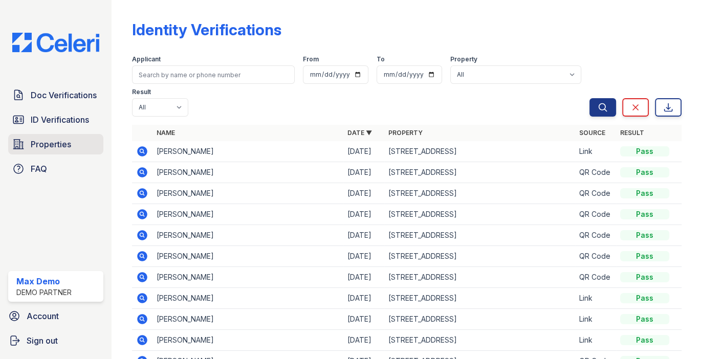
click at [71, 141] on link "Properties" at bounding box center [55, 144] width 95 height 20
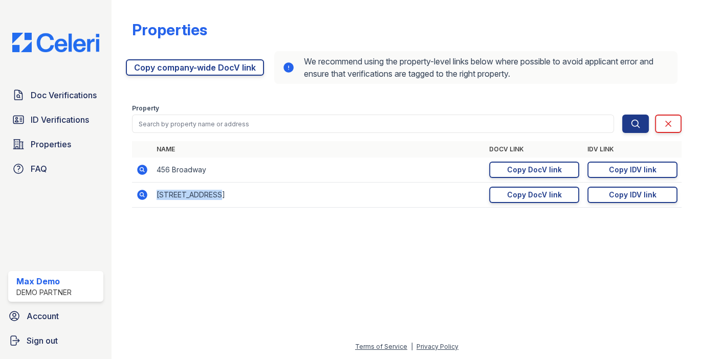
drag, startPoint x: 154, startPoint y: 199, endPoint x: 251, endPoint y: 199, distance: 96.7
click at [249, 199] on td "[STREET_ADDRESS]" at bounding box center [318, 195] width 333 height 25
drag, startPoint x: 487, startPoint y: 151, endPoint x: 536, endPoint y: 151, distance: 49.1
click at [536, 151] on th "DocV Link" at bounding box center [534, 149] width 98 height 16
click at [526, 199] on div "Copy DocV link" at bounding box center [534, 195] width 55 height 10
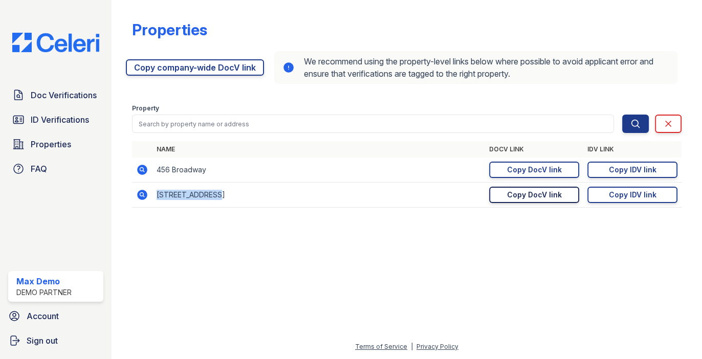
drag, startPoint x: 585, startPoint y: 149, endPoint x: 626, endPoint y: 149, distance: 40.9
click at [626, 149] on th "IDV Link" at bounding box center [632, 149] width 98 height 16
click at [621, 198] on div "Copy IDV link" at bounding box center [633, 195] width 48 height 10
click at [55, 169] on link "FAQ" at bounding box center [55, 169] width 95 height 20
click at [80, 98] on span "Doc Verifications" at bounding box center [64, 95] width 66 height 12
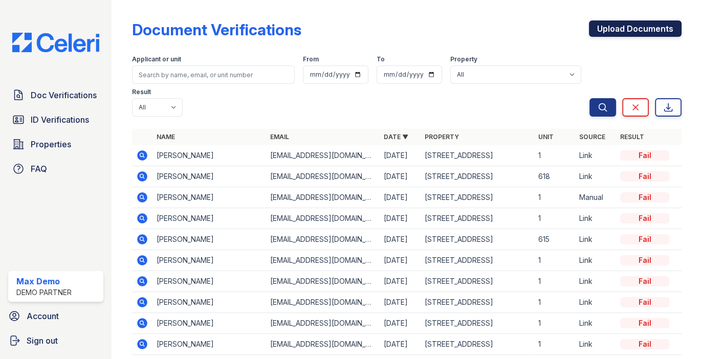
click at [611, 26] on link "Upload Documents" at bounding box center [635, 28] width 93 height 16
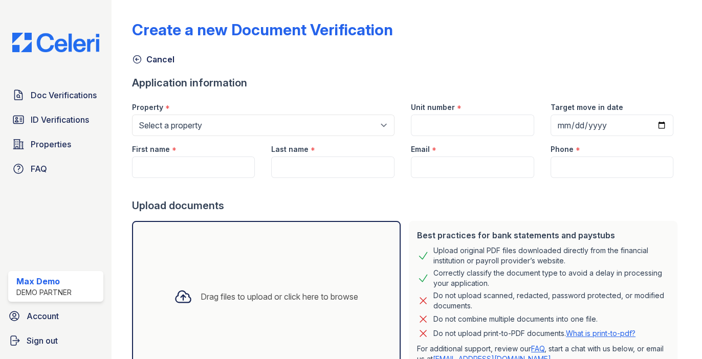
scroll to position [78, 0]
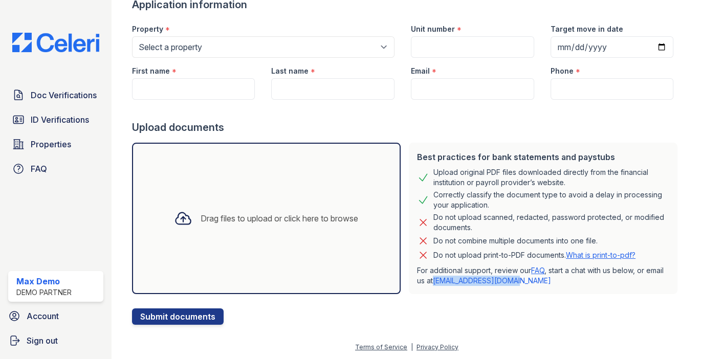
drag, startPoint x: 520, startPoint y: 281, endPoint x: 434, endPoint y: 281, distance: 86.0
click at [434, 281] on p "For additional support, review our FAQ , start a chat with us below, or email u…" at bounding box center [543, 276] width 252 height 20
click at [52, 101] on link "Doc Verifications" at bounding box center [55, 95] width 95 height 20
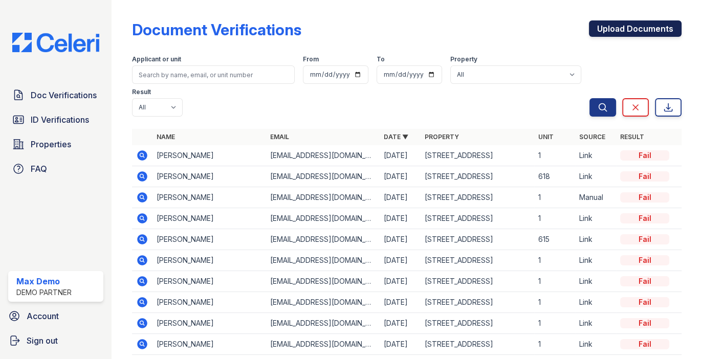
click at [621, 28] on link "Upload Documents" at bounding box center [635, 28] width 93 height 16
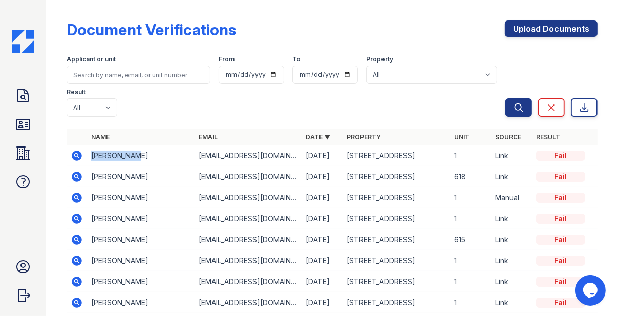
drag, startPoint x: 92, startPoint y: 125, endPoint x: 171, endPoint y: 125, distance: 79.8
click at [171, 145] on td "[PERSON_NAME]" at bounding box center [140, 155] width 107 height 21
click at [559, 150] on div "Fail" at bounding box center [560, 155] width 49 height 10
click at [77, 149] on icon at bounding box center [77, 155] width 12 height 12
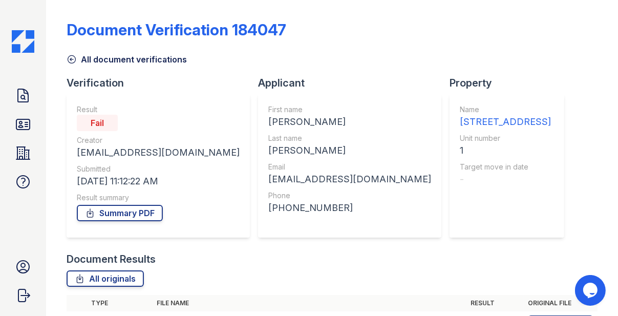
scroll to position [65, 0]
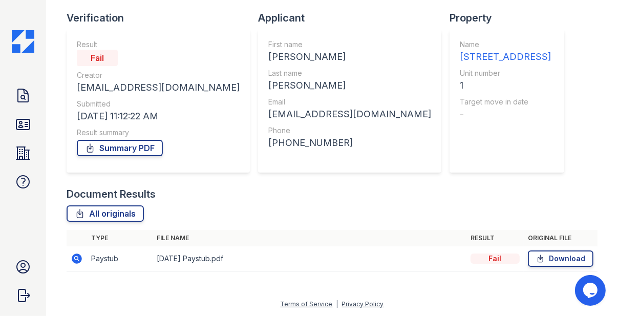
click at [77, 255] on icon at bounding box center [77, 258] width 10 height 10
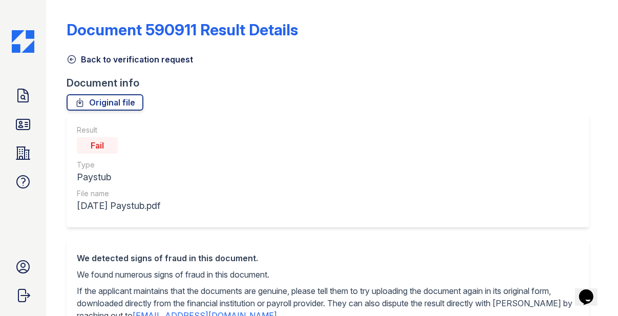
drag, startPoint x: 84, startPoint y: 146, endPoint x: 142, endPoint y: 146, distance: 57.8
click at [142, 146] on div "Fail" at bounding box center [118, 145] width 83 height 20
click at [228, 188] on div "Result Fail Type Paystub File name [DATE] Paystub.pdf" at bounding box center [328, 171] width 522 height 113
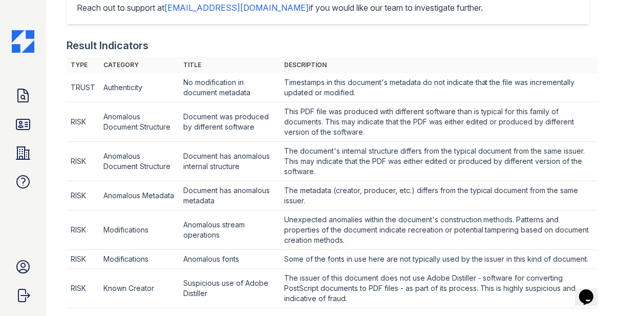
scroll to position [349, 0]
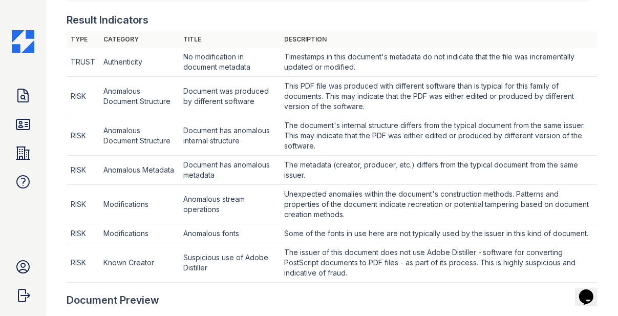
click at [208, 77] on td "Anomalous fonts" at bounding box center [229, 62] width 101 height 29
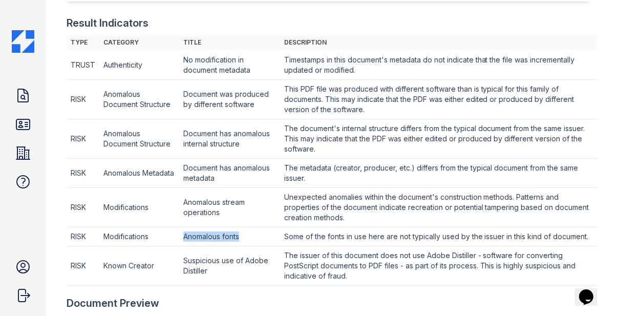
scroll to position [335, 0]
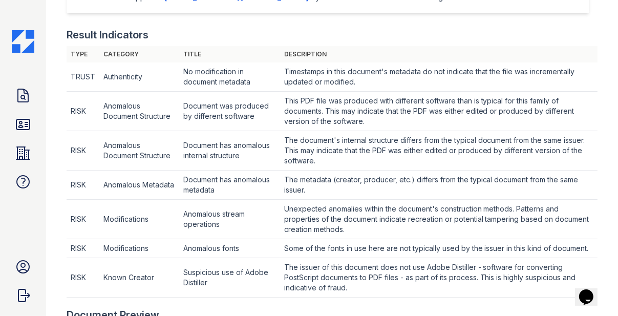
click at [231, 92] on td "Document was produced by different software" at bounding box center [229, 76] width 101 height 29
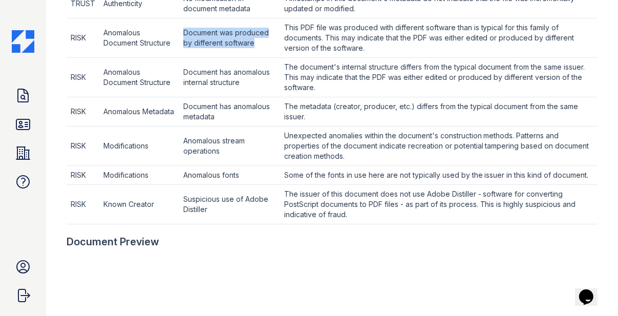
scroll to position [441, 0]
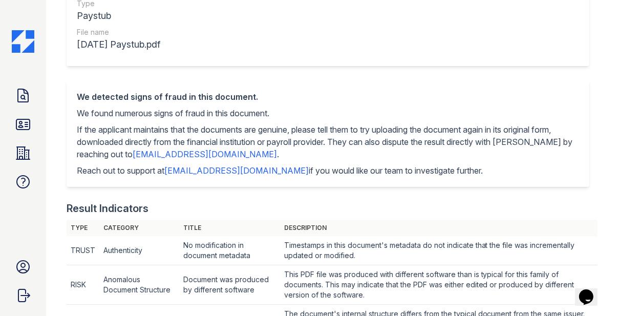
scroll to position [116, 0]
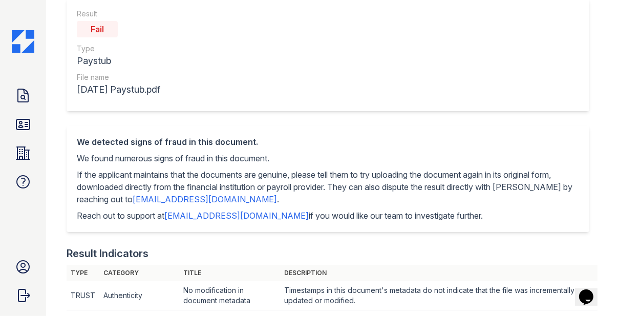
drag, startPoint x: 89, startPoint y: 31, endPoint x: 108, endPoint y: 31, distance: 19.4
click at [108, 31] on div "Fail" at bounding box center [97, 29] width 41 height 16
click at [214, 99] on div "Result Fail Type Paystub File name August 2023 Paystub.pdf" at bounding box center [328, 54] width 522 height 113
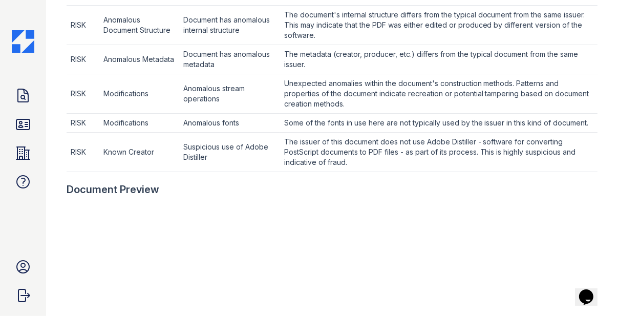
scroll to position [361, 0]
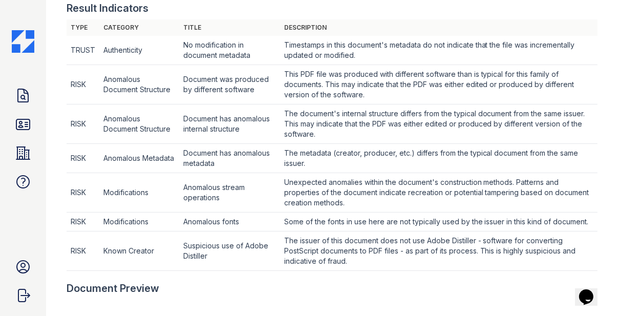
click at [213, 65] on td "Document was produced by different software" at bounding box center [229, 50] width 101 height 29
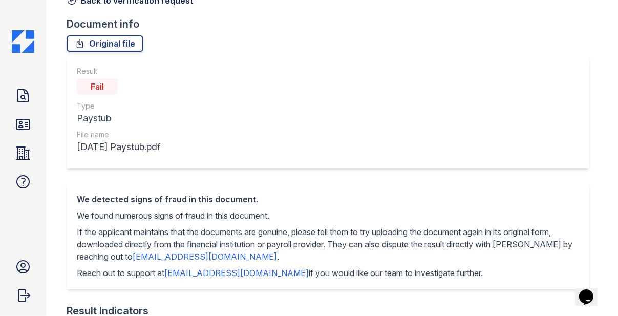
scroll to position [58, 0]
drag, startPoint x: 84, startPoint y: 85, endPoint x: 153, endPoint y: 85, distance: 69.1
click at [153, 85] on div "Fail" at bounding box center [118, 87] width 83 height 20
drag, startPoint x: 88, startPoint y: 90, endPoint x: 139, endPoint y: 89, distance: 50.7
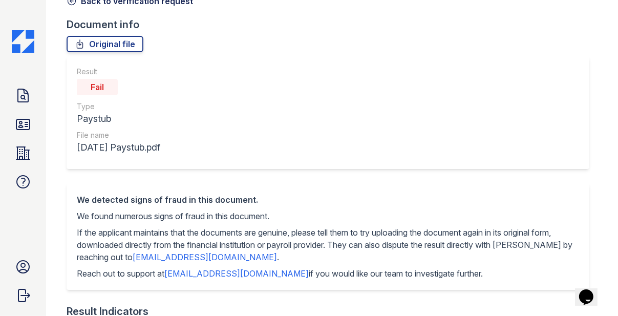
click at [139, 89] on div "Fail" at bounding box center [118, 87] width 83 height 20
click at [143, 134] on div "File name" at bounding box center [118, 135] width 83 height 10
drag, startPoint x: 74, startPoint y: 216, endPoint x: 329, endPoint y: 215, distance: 255.3
click at [329, 215] on div "We detected signs of fraud in this document. We found numerous signs of fraud i…" at bounding box center [328, 236] width 522 height 106
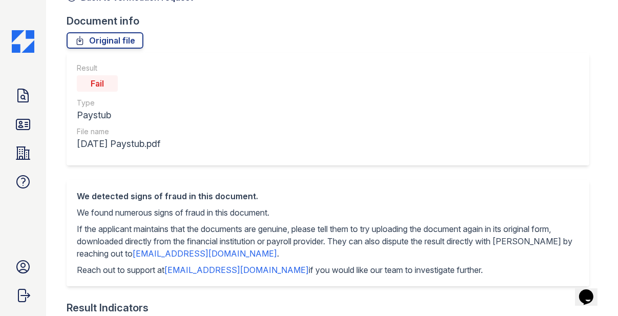
scroll to position [4, 0]
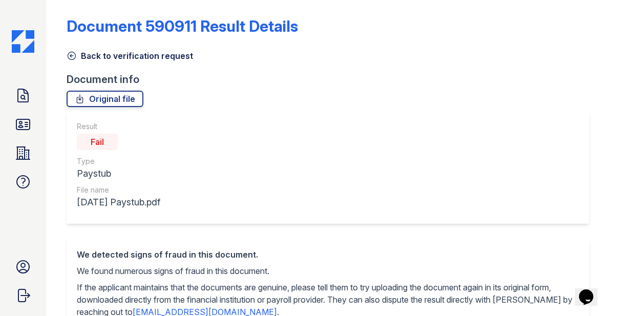
drag, startPoint x: 86, startPoint y: 137, endPoint x: 136, endPoint y: 137, distance: 49.6
click at [136, 137] on div "Fail" at bounding box center [118, 141] width 83 height 20
click at [193, 160] on div "Result Fail Type Paystub File name August 2023 Paystub.pdf" at bounding box center [328, 167] width 522 height 113
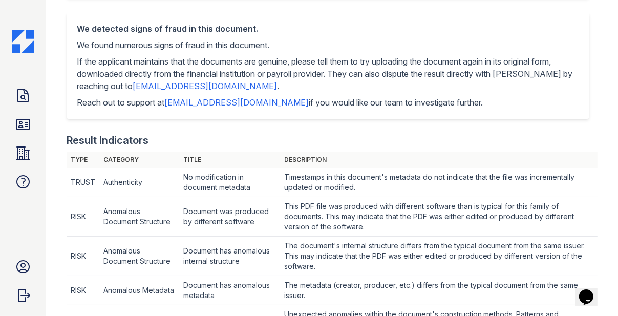
scroll to position [65, 0]
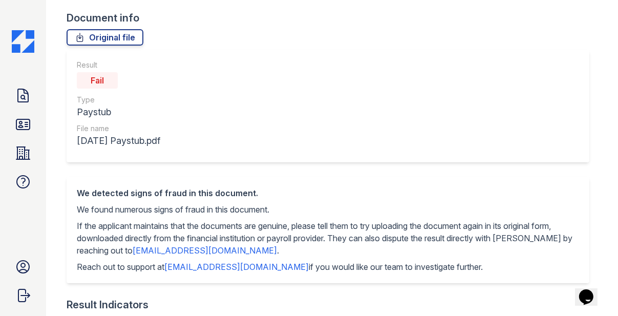
drag, startPoint x: 92, startPoint y: 83, endPoint x: 123, endPoint y: 83, distance: 30.7
click at [122, 83] on div "Fail" at bounding box center [118, 80] width 83 height 20
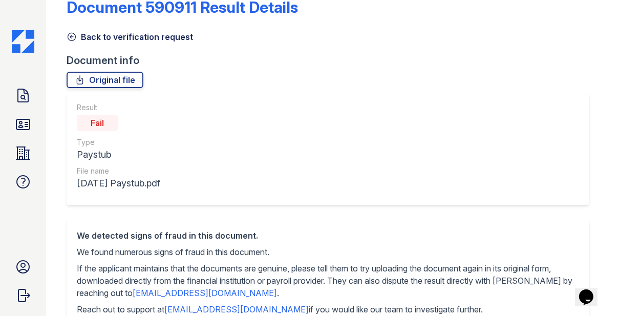
scroll to position [0, 0]
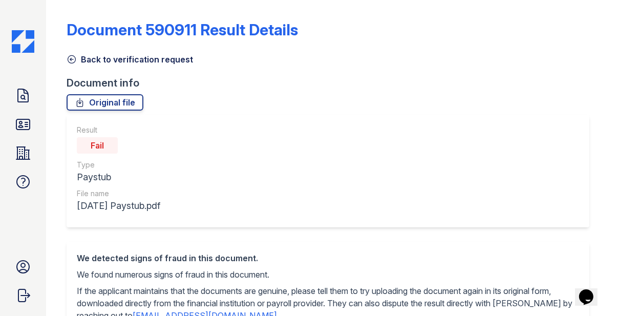
click at [92, 58] on link "Back to verification request" at bounding box center [130, 59] width 126 height 12
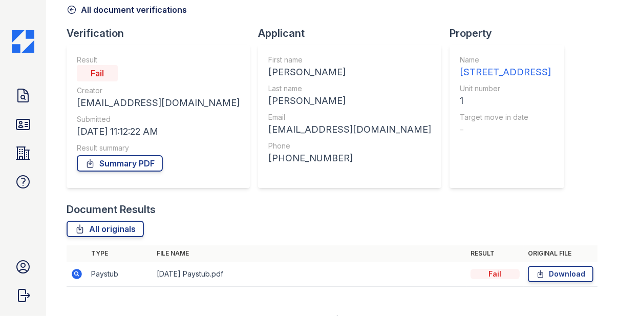
scroll to position [65, 0]
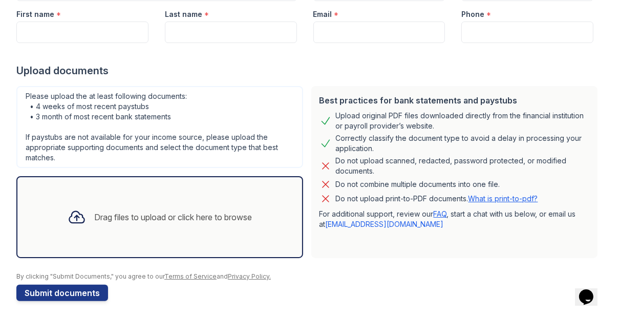
scroll to position [150, 0]
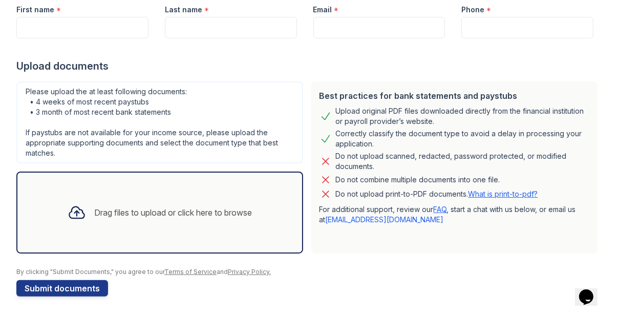
drag, startPoint x: 320, startPoint y: 97, endPoint x: 439, endPoint y: 119, distance: 121.1
click at [439, 119] on div "Best practices for bank statements and paystubs Upload original PDF files downl…" at bounding box center [454, 167] width 287 height 172
click at [438, 118] on div "Upload original PDF files downloaded directly from the financial institution or…" at bounding box center [463, 116] width 254 height 20
drag, startPoint x: 360, startPoint y: 111, endPoint x: 417, endPoint y: 111, distance: 57.3
click at [417, 111] on div "Upload original PDF files downloaded directly from the financial institution or…" at bounding box center [463, 116] width 254 height 20
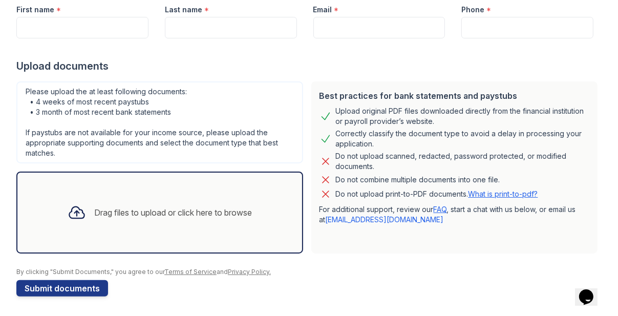
click at [400, 155] on div "Do not upload scanned, redacted, password protected, or modified documents." at bounding box center [463, 161] width 254 height 20
click at [226, 212] on div "Drag files to upload or click here to browse" at bounding box center [173, 212] width 158 height 12
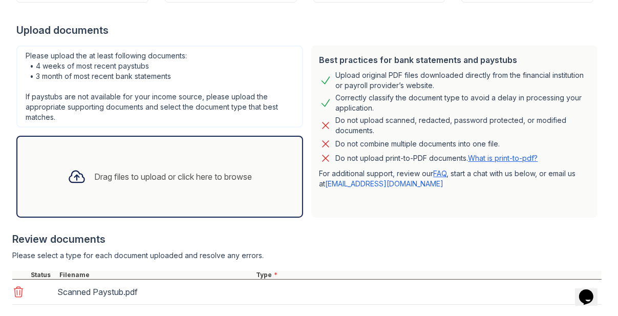
scroll to position [243, 0]
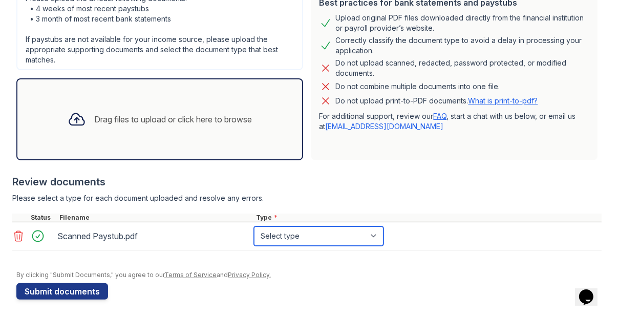
click at [274, 232] on select "Select type Paystub Bank Statement Offer Letter Tax Documents Benefit Award Let…" at bounding box center [318, 235] width 129 height 19
select select "paystub"
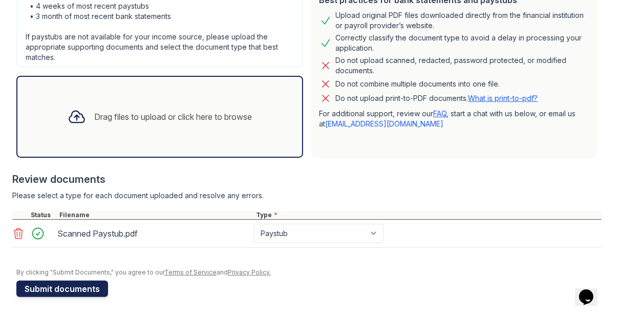
click at [91, 292] on button "Submit documents" at bounding box center [62, 288] width 92 height 16
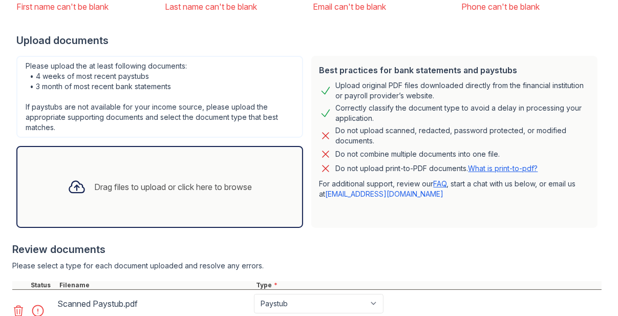
scroll to position [317, 0]
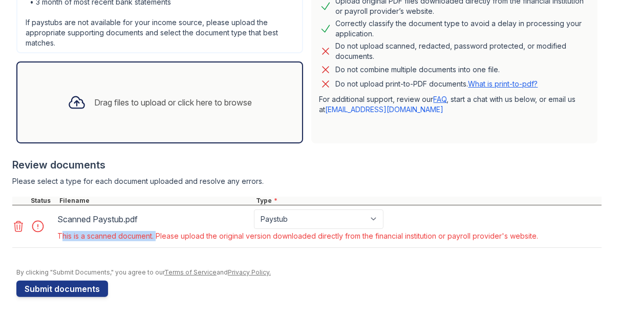
drag, startPoint x: 155, startPoint y: 237, endPoint x: 57, endPoint y: 237, distance: 97.2
click at [57, 237] on div "This is a scanned document. Please upload the original version downloaded direc…" at bounding box center [297, 236] width 480 height 10
click at [175, 227] on div "Scanned Paystub.pdf" at bounding box center [153, 218] width 196 height 19
drag, startPoint x: 156, startPoint y: 234, endPoint x: 441, endPoint y: 225, distance: 285.6
click at [441, 225] on div "Scanned Paystub.pdf Paystub Bank Statement Offer Letter Tax Documents Benefit A…" at bounding box center [297, 226] width 485 height 34
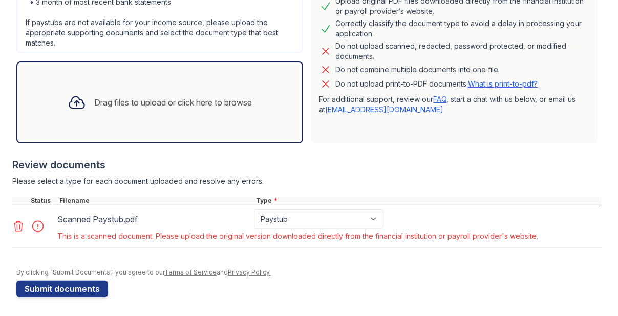
click at [504, 231] on div "This is a scanned document. Please upload the original version downloaded direc…" at bounding box center [297, 236] width 480 height 10
drag, startPoint x: 410, startPoint y: 104, endPoint x: 317, endPoint y: 107, distance: 93.7
click at [317, 107] on div "Best practices for bank statements and paystubs Upload original PDF files downl…" at bounding box center [454, 57] width 287 height 172
click at [336, 119] on div "Best practices for bank statements and paystubs Upload original PDF files downl…" at bounding box center [454, 57] width 287 height 172
click at [285, 214] on select "Paystub Bank Statement Offer Letter Tax Documents Benefit Award Letter Investme…" at bounding box center [318, 218] width 129 height 19
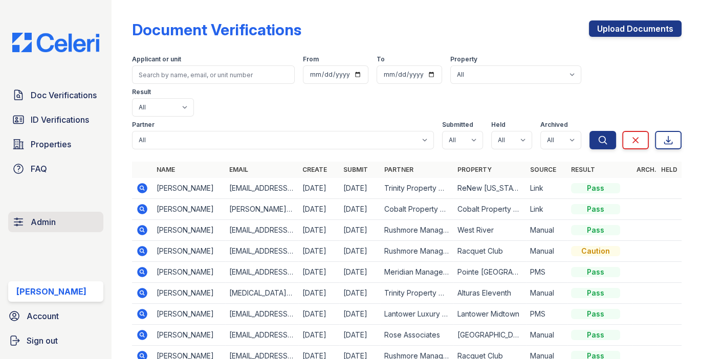
click at [74, 216] on link "Admin" at bounding box center [55, 222] width 95 height 20
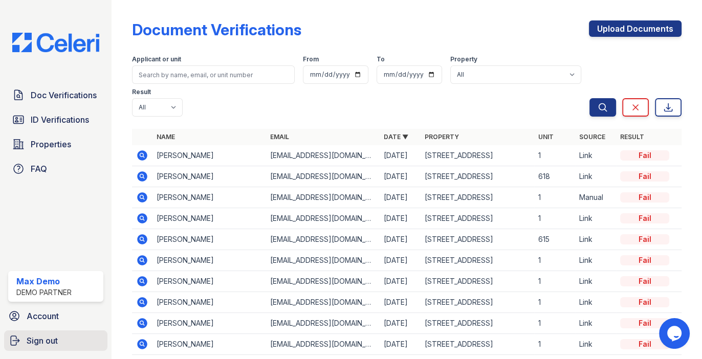
click at [24, 335] on link "Sign out" at bounding box center [55, 341] width 103 height 20
click at [64, 334] on link "Sign out" at bounding box center [55, 341] width 103 height 20
click at [53, 338] on span "Sign out" at bounding box center [42, 341] width 31 height 12
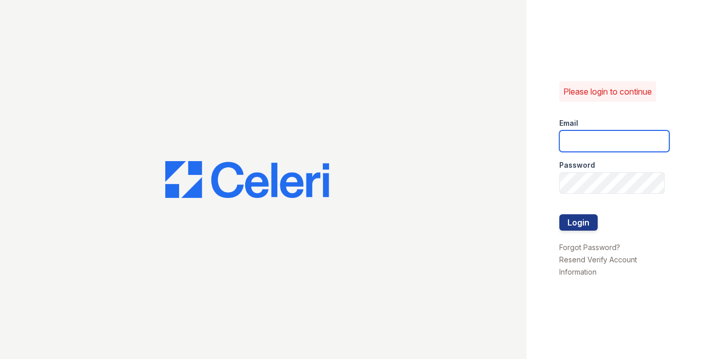
click at [595, 140] on input "email" at bounding box center [614, 140] width 110 height 21
type input "max@getceleri.com"
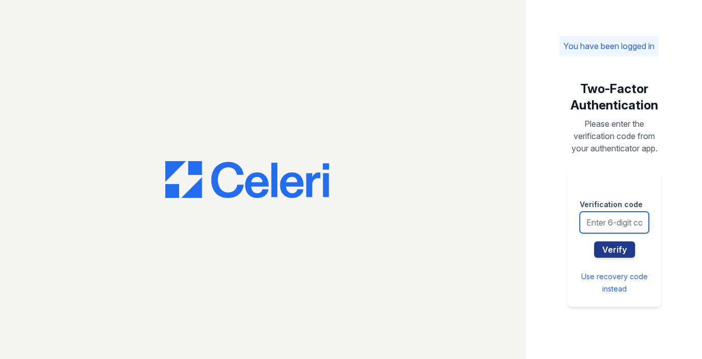
click at [627, 216] on input "text" at bounding box center [614, 222] width 69 height 21
type input "622599"
click at [594, 241] on button "Verify" at bounding box center [614, 249] width 41 height 16
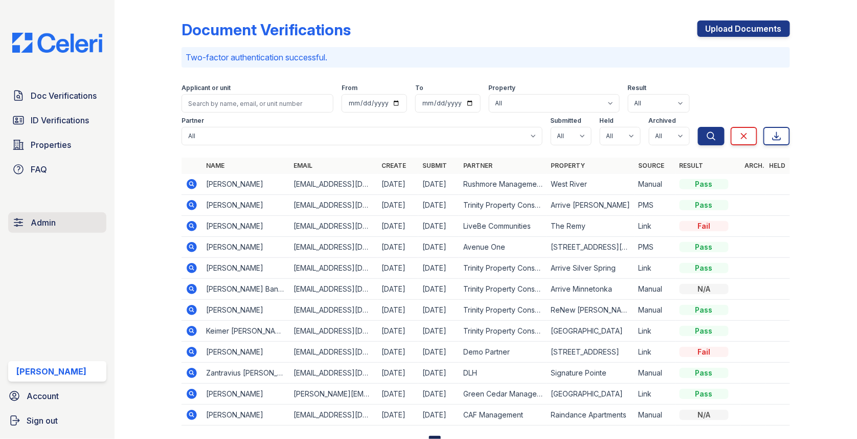
click at [53, 214] on link "Admin" at bounding box center [57, 222] width 98 height 20
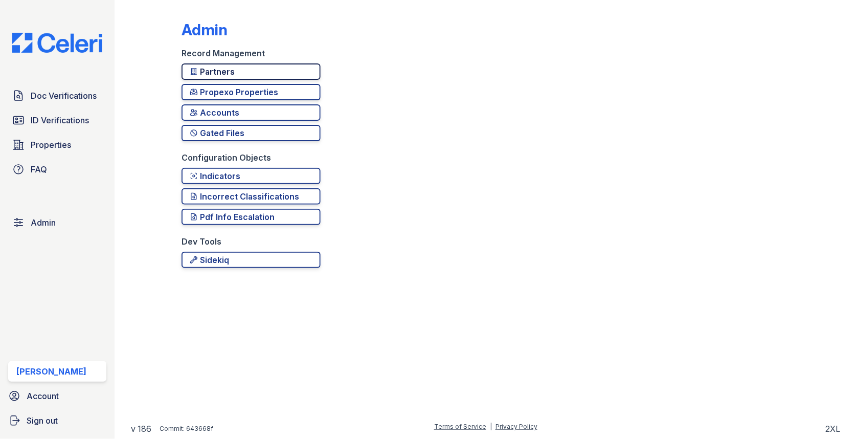
click at [246, 74] on div "Partners" at bounding box center [251, 71] width 123 height 12
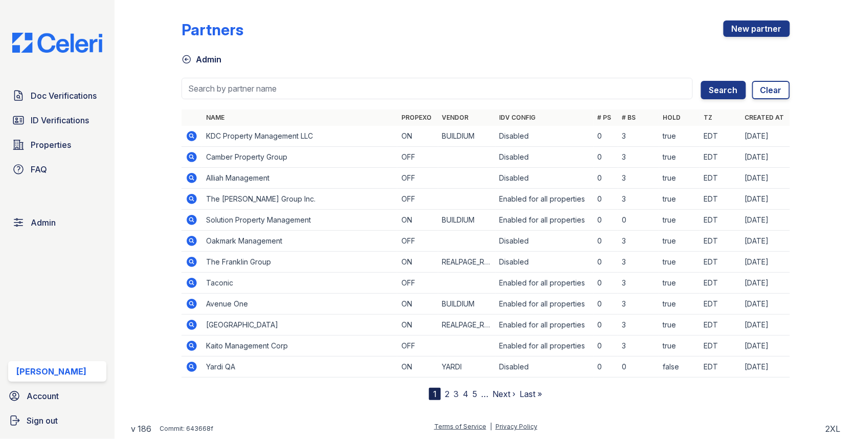
click at [240, 93] on input "search" at bounding box center [438, 88] width 512 height 21
type input "live"
click at [701, 81] on button "Search" at bounding box center [723, 90] width 45 height 18
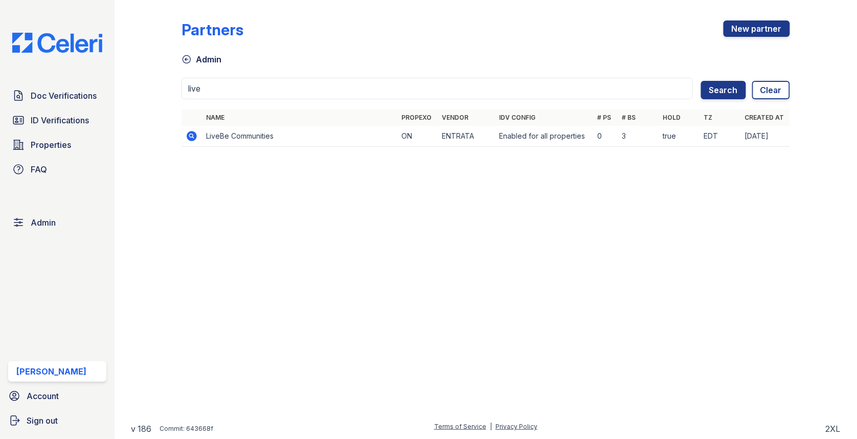
click at [189, 131] on icon at bounding box center [192, 136] width 12 height 12
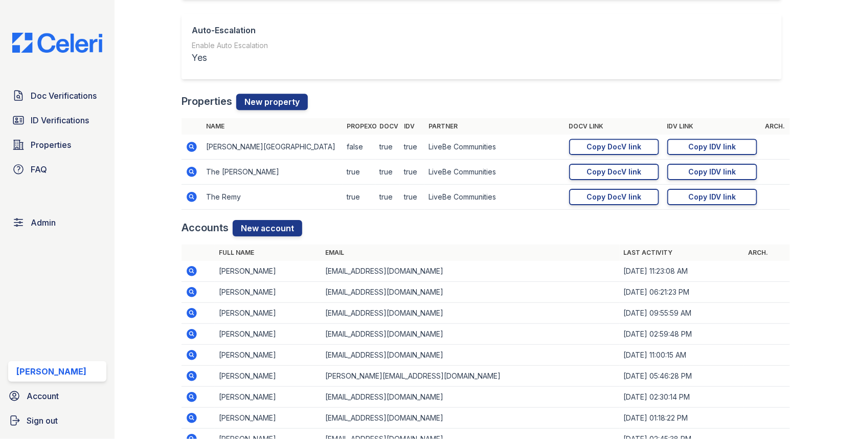
scroll to position [990, 0]
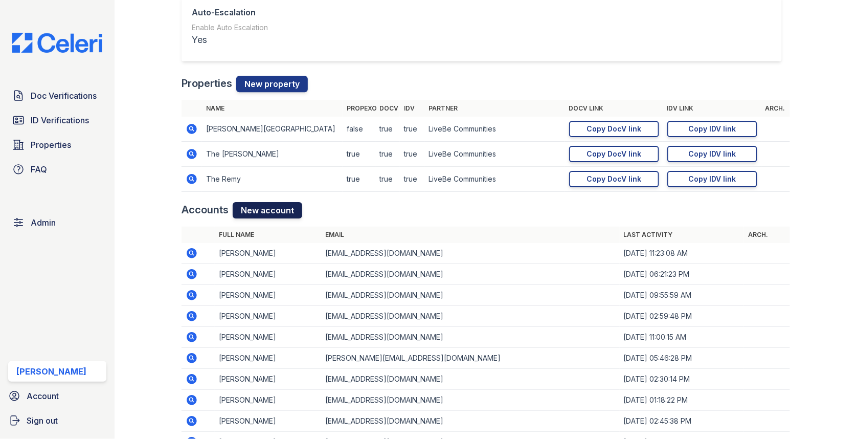
click at [270, 215] on link "New account" at bounding box center [268, 210] width 70 height 16
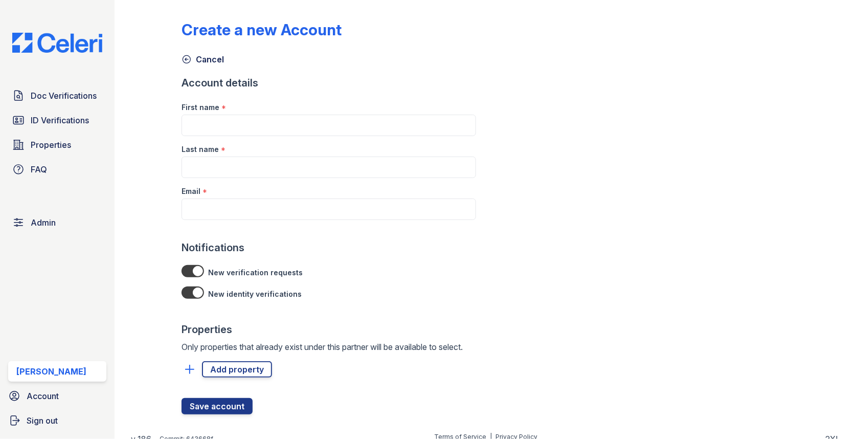
click at [247, 223] on div at bounding box center [329, 230] width 295 height 20
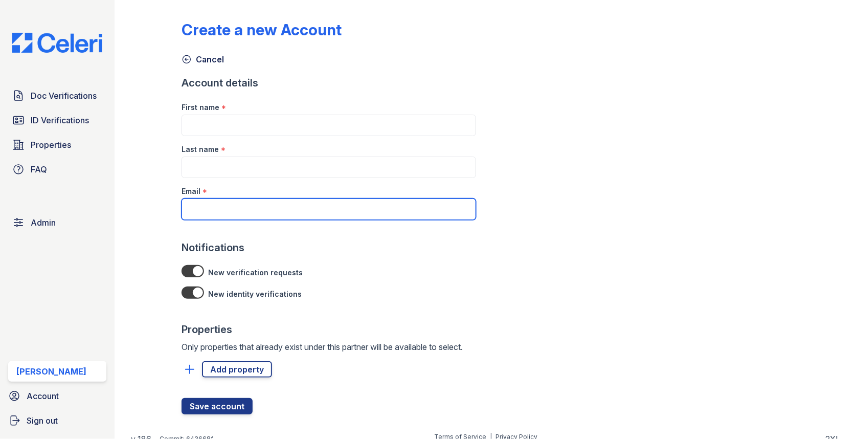
click at [247, 201] on input "Email" at bounding box center [329, 209] width 295 height 21
paste input "donnelld@livebe.com"
type input "donnelld@livebe.com"
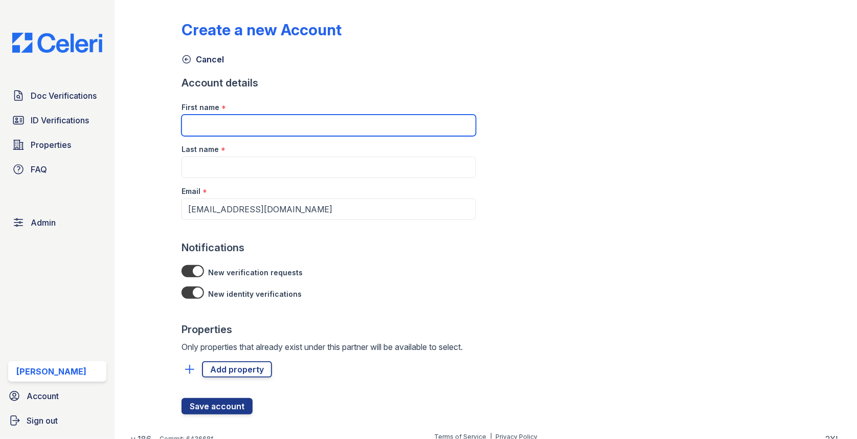
click at [241, 117] on input "First name" at bounding box center [329, 125] width 295 height 21
type input "Donnell"
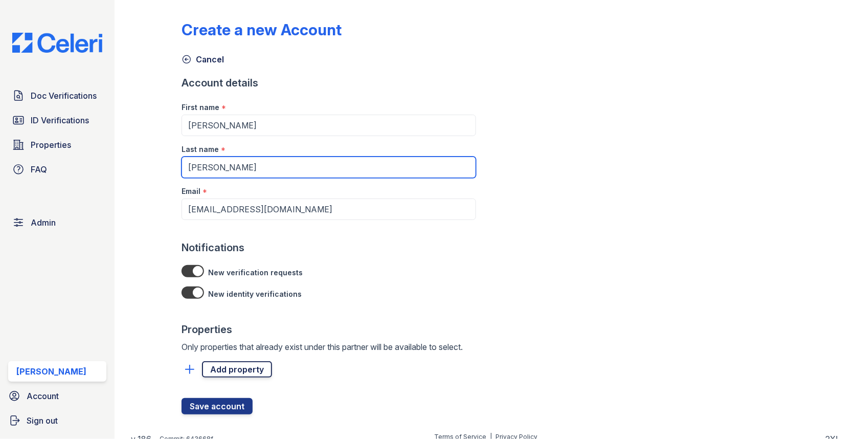
type input "Davis"
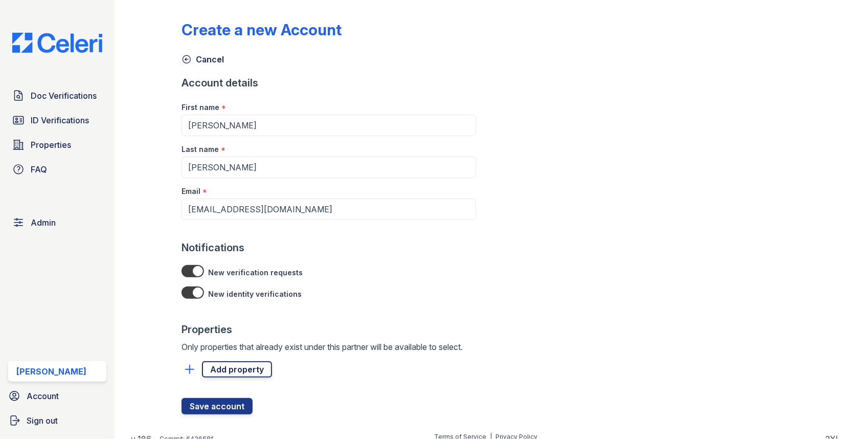
click at [228, 362] on link "Add property" at bounding box center [237, 369] width 70 height 16
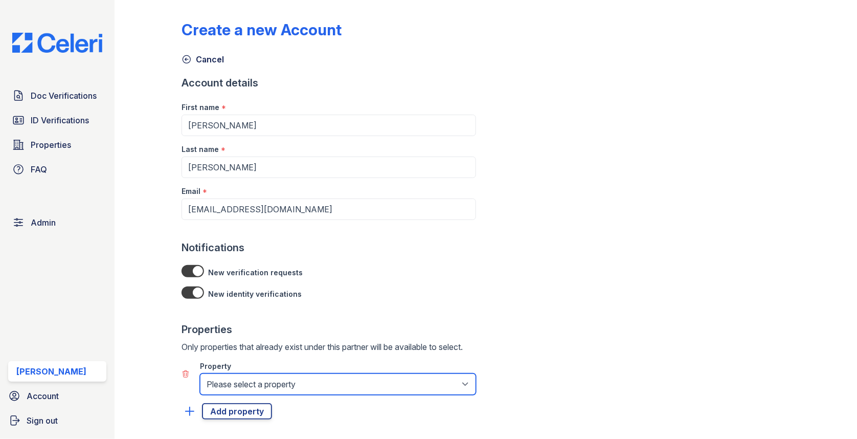
click at [228, 378] on select "Please select a property Glen Oaks Apartments The Remy The Remy II" at bounding box center [338, 383] width 276 height 21
click at [232, 384] on select "Please select a property Glen Oaks Apartments The Remy The Remy II" at bounding box center [338, 383] width 276 height 21
select select "508"
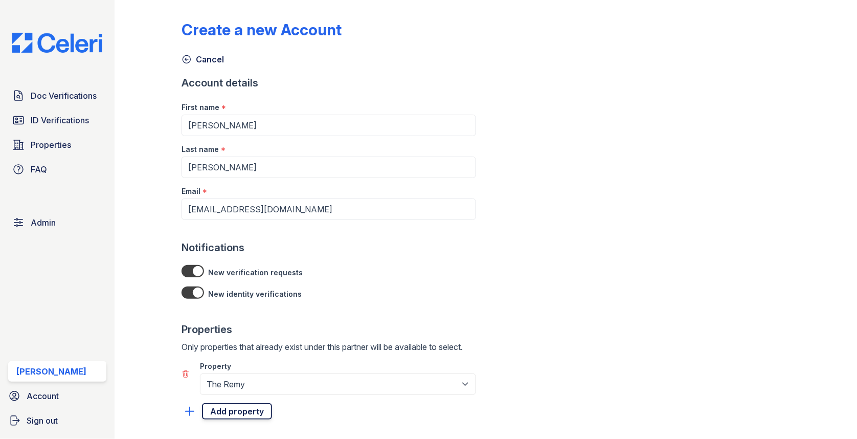
click at [232, 417] on link "Add property" at bounding box center [237, 411] width 70 height 16
click at [233, 413] on div "Property" at bounding box center [338, 405] width 276 height 20
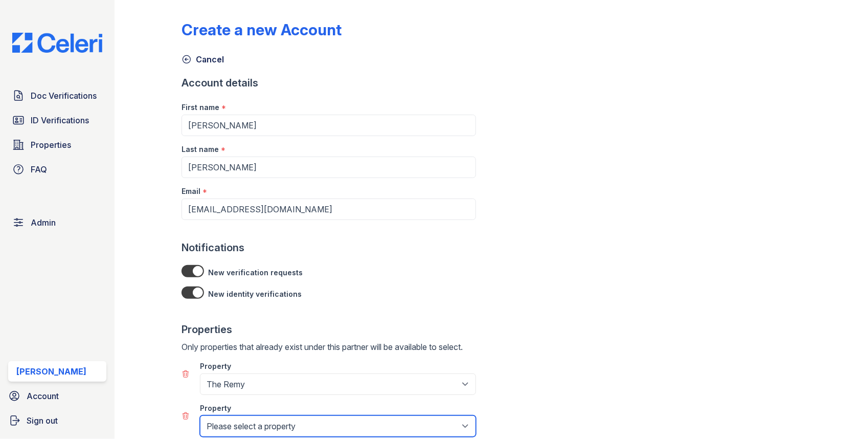
click at [233, 416] on select "Please select a property Glen Oaks Apartments The Remy The Remy II" at bounding box center [338, 425] width 276 height 21
select select "509"
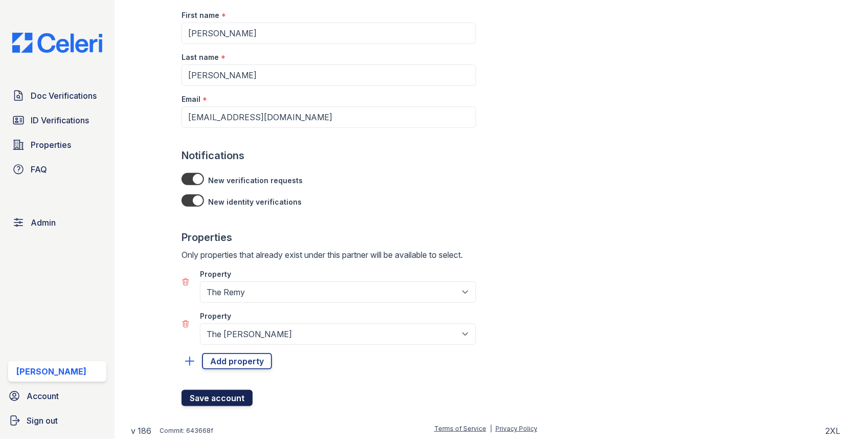
click at [217, 393] on button "Save account" at bounding box center [217, 398] width 71 height 16
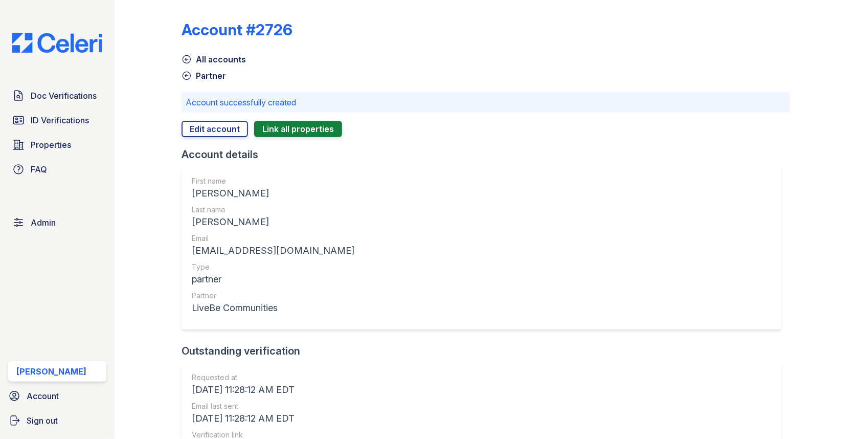
click at [236, 255] on div "donnelld@livebe.com" at bounding box center [273, 251] width 163 height 14
copy div "donnelld@livebe.com"
click at [79, 89] on link "Doc Verifications" at bounding box center [57, 95] width 98 height 20
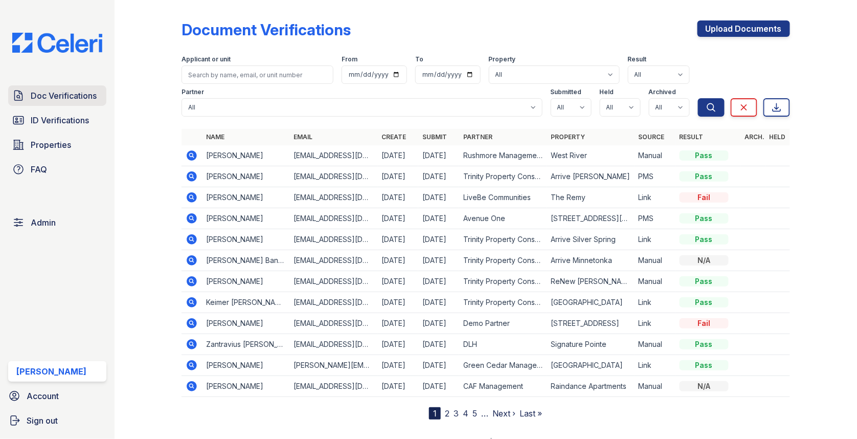
click at [75, 95] on span "Doc Verifications" at bounding box center [64, 96] width 66 height 12
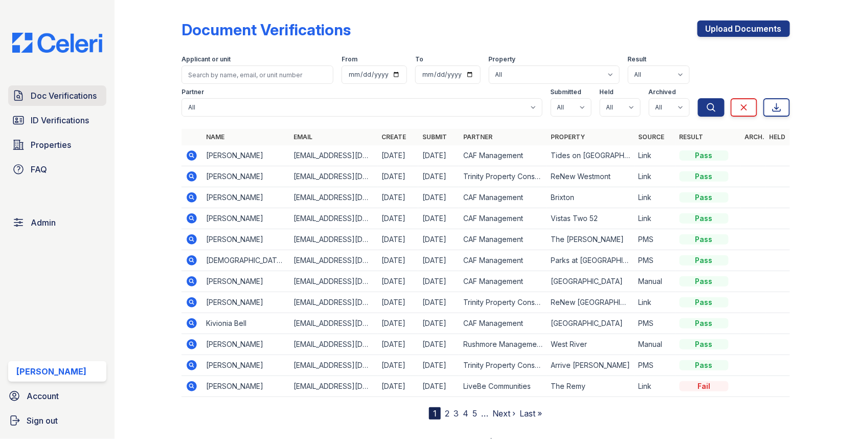
click at [69, 91] on span "Doc Verifications" at bounding box center [64, 96] width 66 height 12
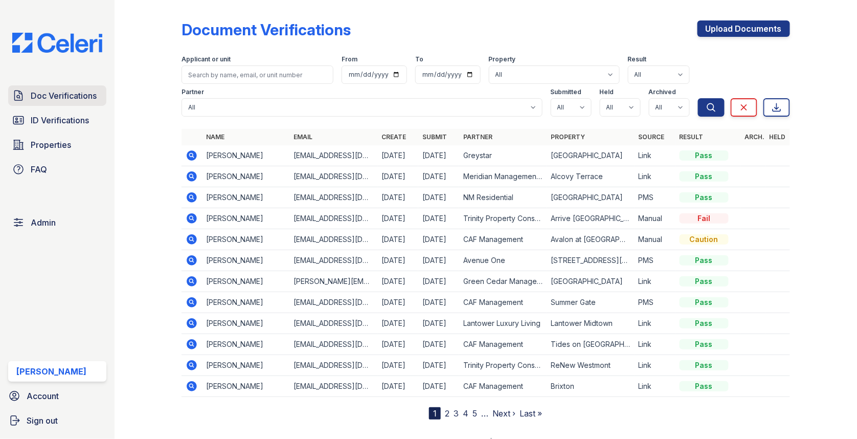
click at [71, 91] on span "Doc Verifications" at bounding box center [64, 96] width 66 height 12
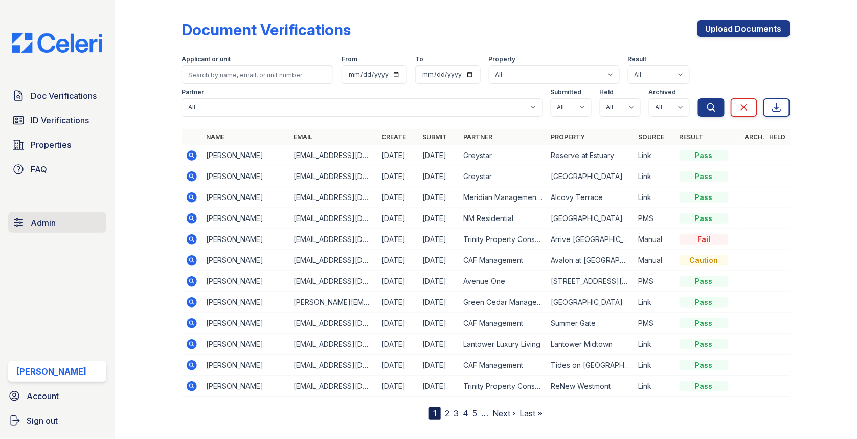
click at [70, 216] on link "Admin" at bounding box center [57, 222] width 98 height 20
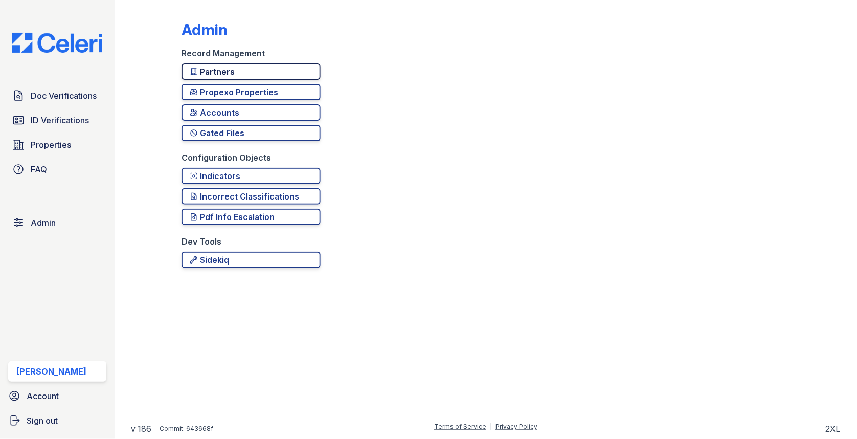
click at [257, 67] on div "Partners" at bounding box center [251, 71] width 123 height 12
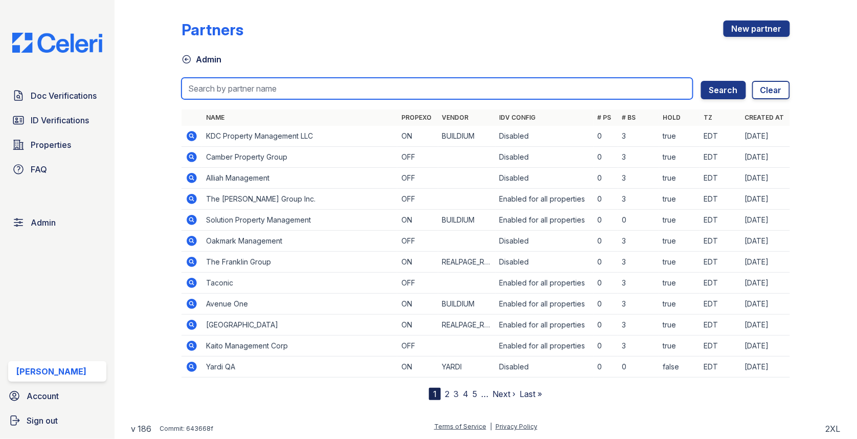
click at [234, 95] on input "search" at bounding box center [438, 88] width 512 height 21
type input "willow"
click at [701, 81] on button "Search" at bounding box center [723, 90] width 45 height 18
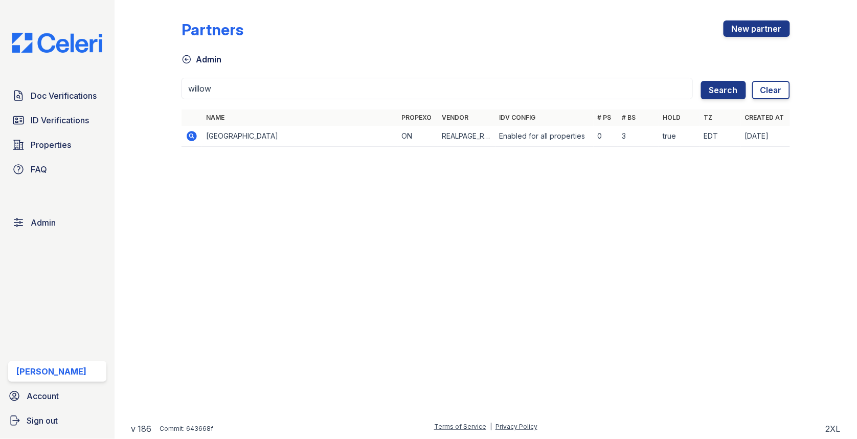
click at [189, 136] on icon at bounding box center [192, 136] width 10 height 10
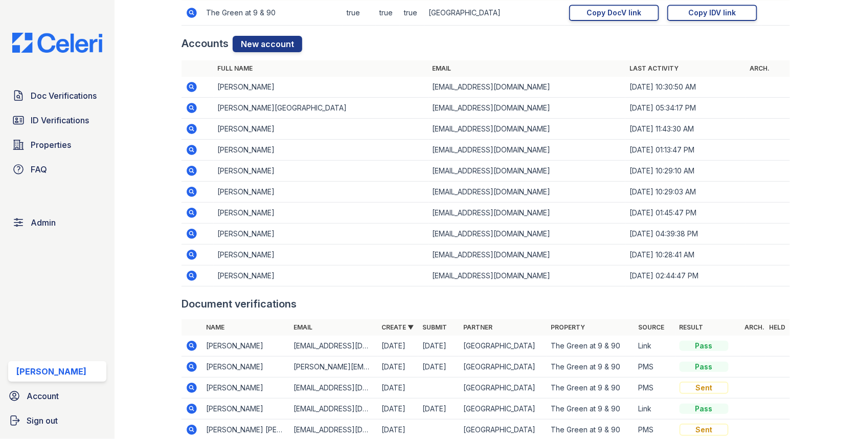
scroll to position [998, 0]
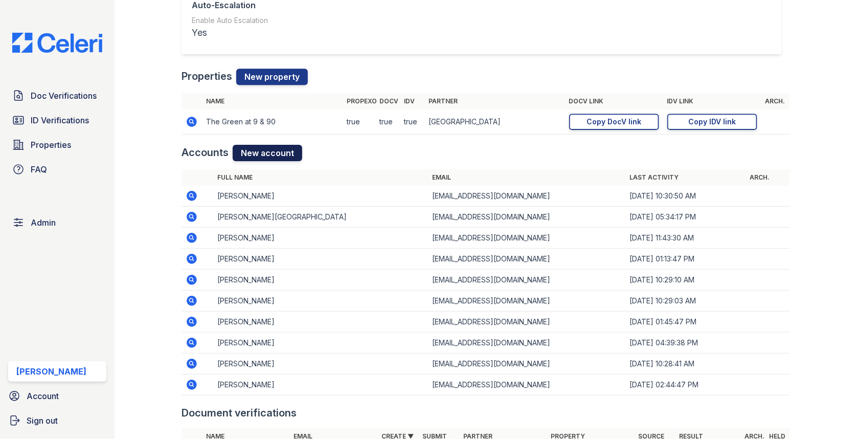
click at [266, 151] on link "New account" at bounding box center [268, 153] width 70 height 16
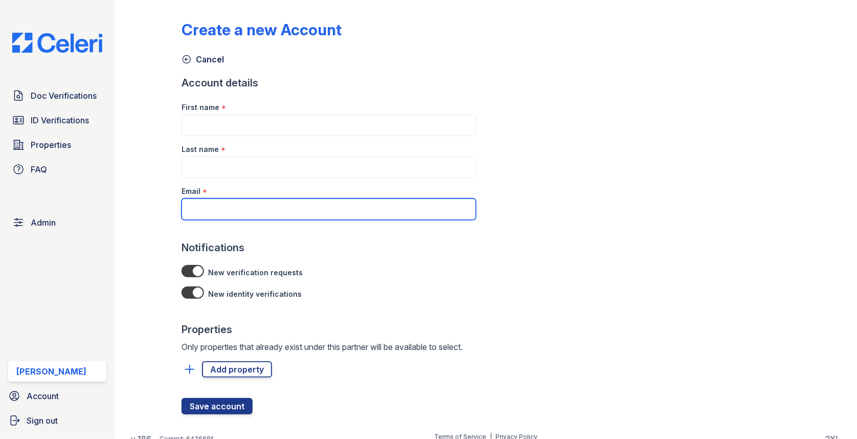
click at [228, 205] on input "Email" at bounding box center [329, 209] width 295 height 21
paste input "[EMAIL_ADDRESS][DOMAIN_NAME]"
type input "[EMAIL_ADDRESS][DOMAIN_NAME]"
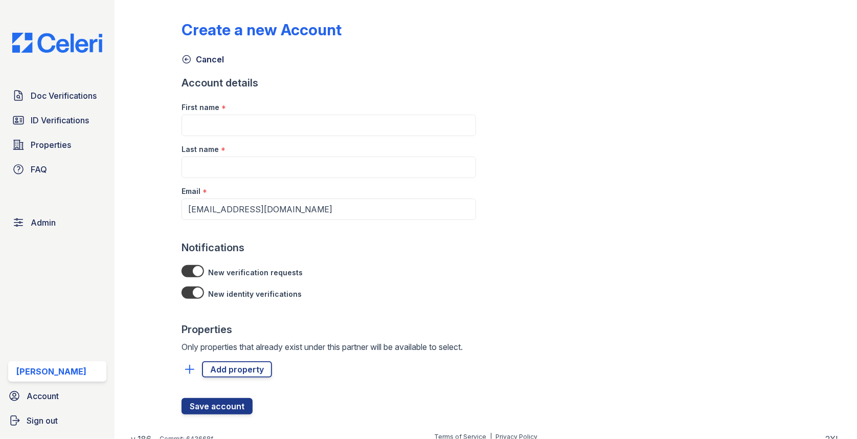
click at [228, 136] on div "Last name *" at bounding box center [329, 146] width 295 height 20
click at [232, 125] on input "First name" at bounding box center [329, 125] width 295 height 21
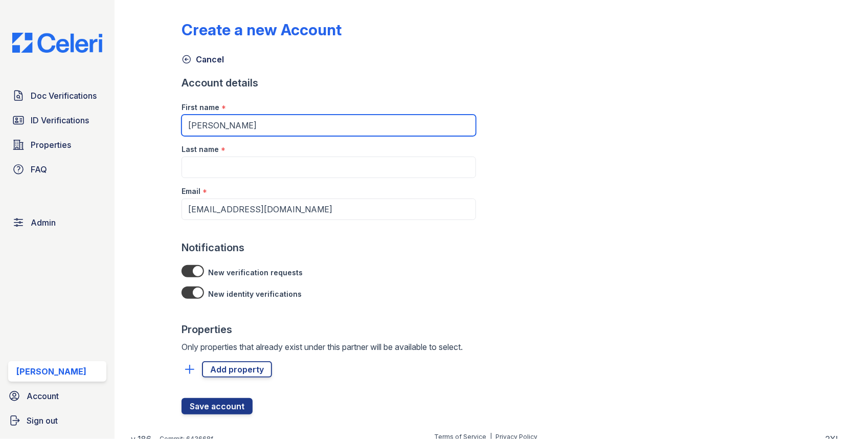
drag, startPoint x: 231, startPoint y: 126, endPoint x: 159, endPoint y: 121, distance: 72.8
click at [159, 121] on div "Create a new Account Cancel Account details First name * [PERSON_NAME] Last nam…" at bounding box center [486, 215] width 710 height 431
paste input "[PERSON_NAME]"
click at [236, 121] on input "[PERSON_NAME]" at bounding box center [329, 125] width 295 height 21
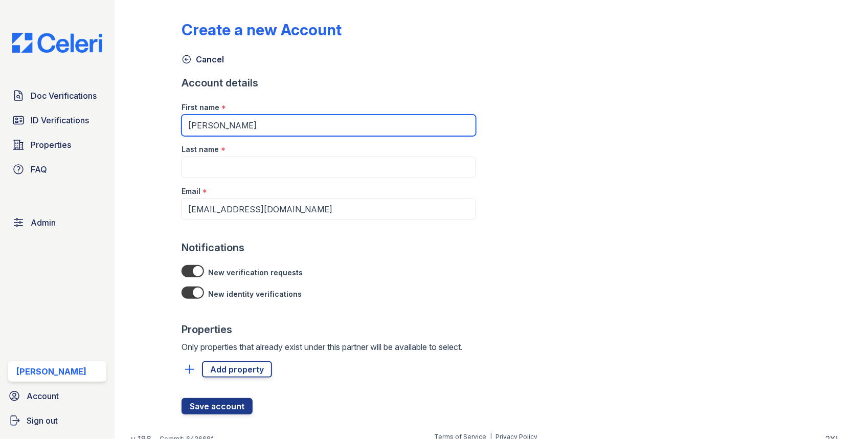
type input "[PERSON_NAME]"
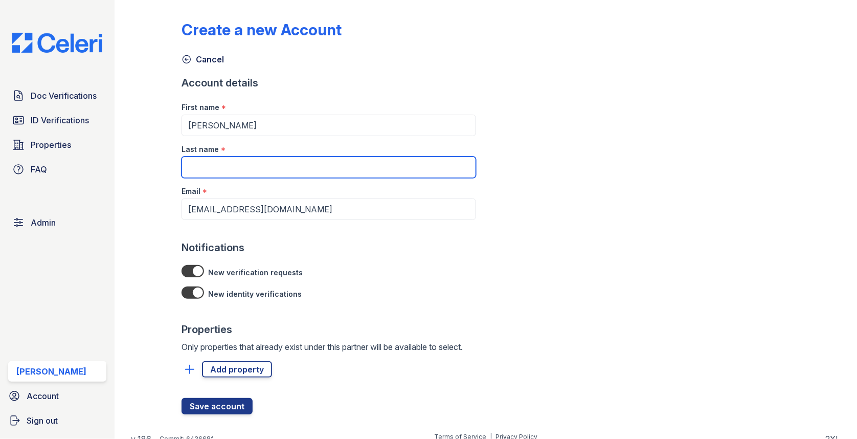
paste input "[PERSON_NAME]"
type input "[PERSON_NAME]"
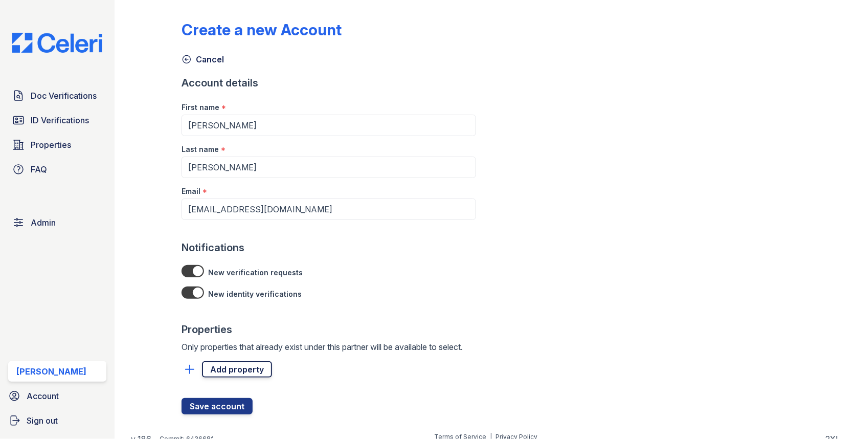
click at [241, 367] on link "Add property" at bounding box center [237, 369] width 70 height 16
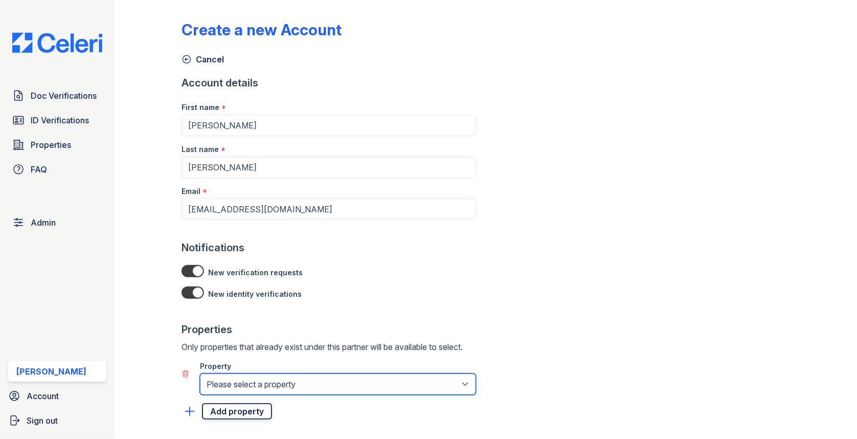
click at [241, 379] on select "Please select a property The Green at 9 & 90" at bounding box center [338, 383] width 276 height 21
select select "4753"
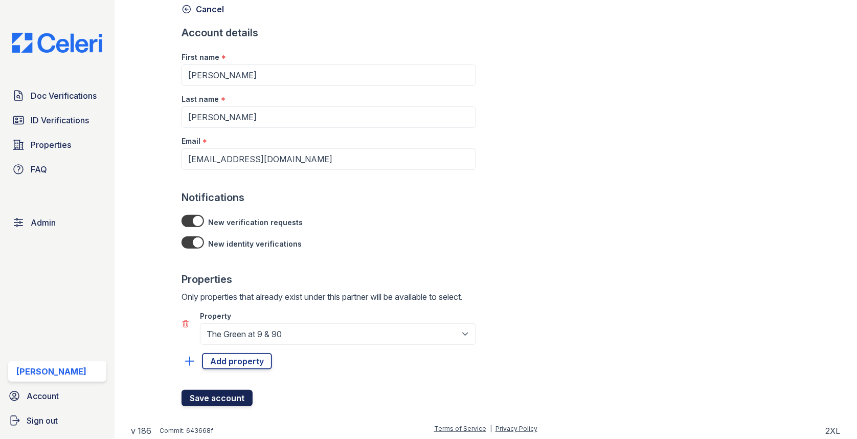
click at [222, 390] on button "Save account" at bounding box center [217, 398] width 71 height 16
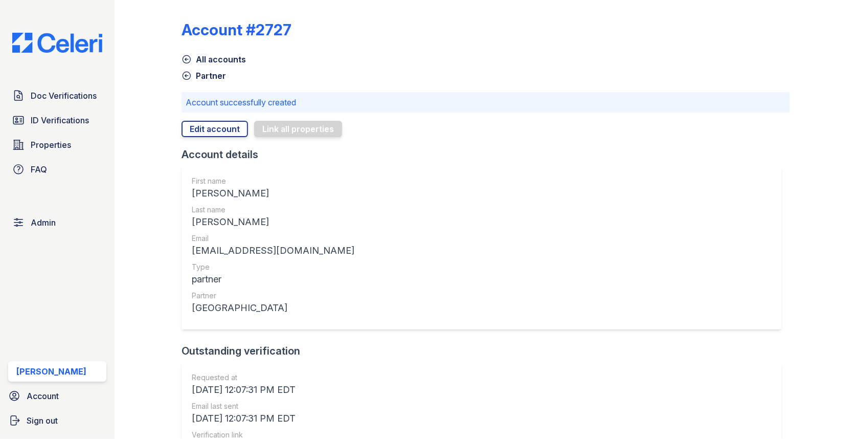
click at [199, 75] on link "Partner" at bounding box center [204, 76] width 45 height 12
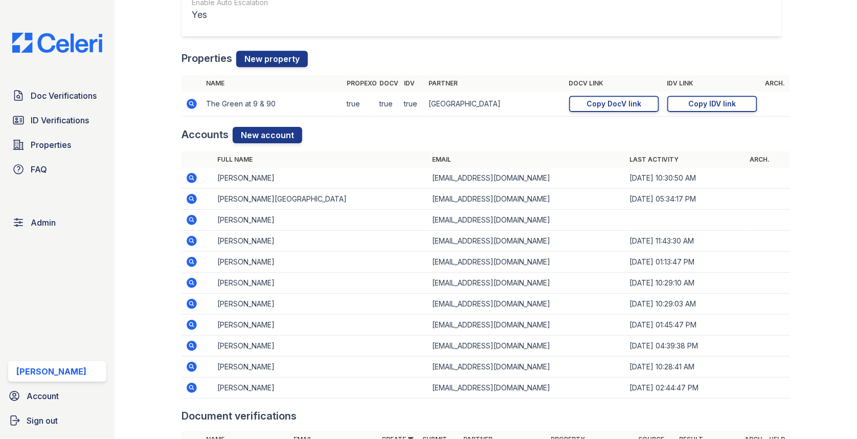
scroll to position [996, 0]
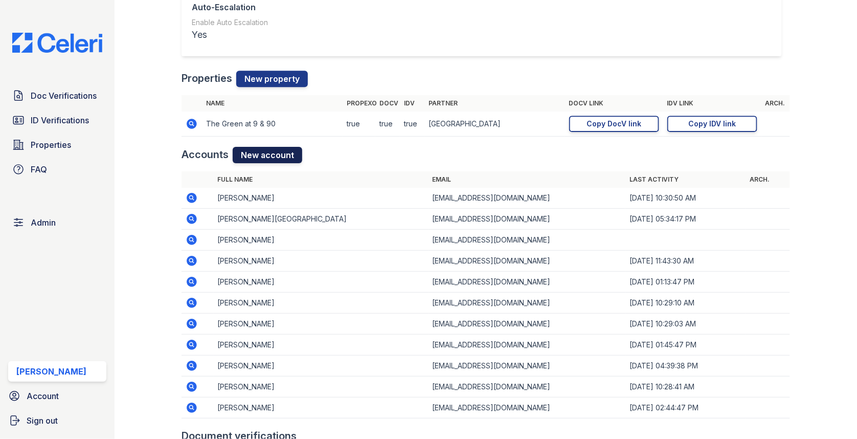
click at [279, 151] on link "New account" at bounding box center [268, 155] width 70 height 16
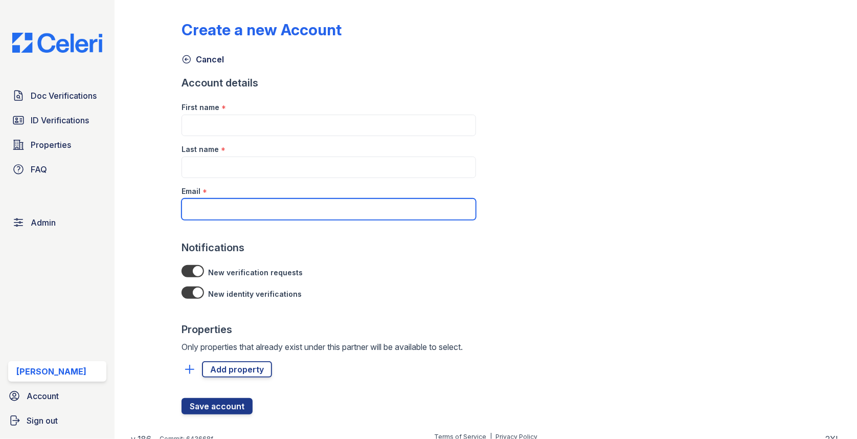
click at [234, 212] on input "Email" at bounding box center [329, 209] width 295 height 21
paste input "[EMAIL_ADDRESS][DOMAIN_NAME]"
type input "[EMAIL_ADDRESS][DOMAIN_NAME]"
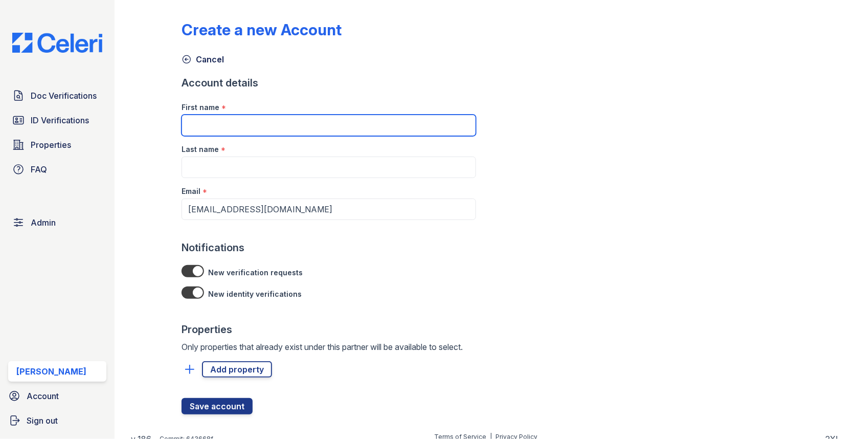
click at [270, 127] on input "First name" at bounding box center [329, 125] width 295 height 21
paste input "[PERSON_NAME]"
click at [234, 125] on input "[PERSON_NAME]" at bounding box center [329, 125] width 295 height 21
type input "[PERSON_NAME]"
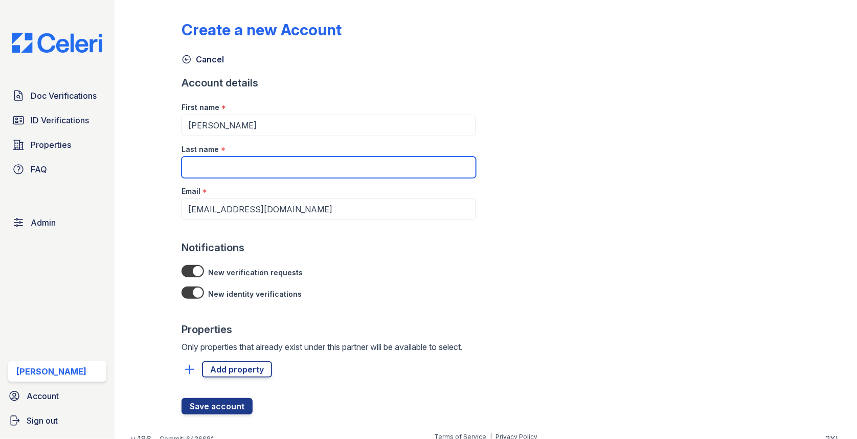
paste input "Lobo"
type input "Lobo"
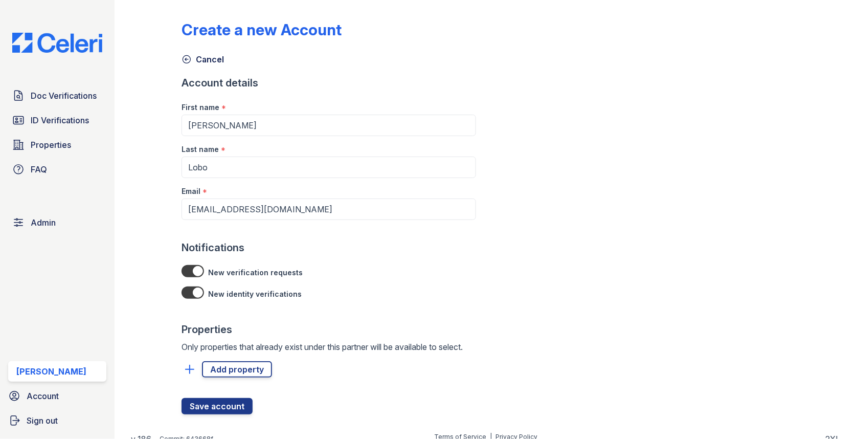
click at [249, 354] on div at bounding box center [329, 357] width 295 height 8
click at [241, 373] on link "Add property" at bounding box center [237, 369] width 70 height 16
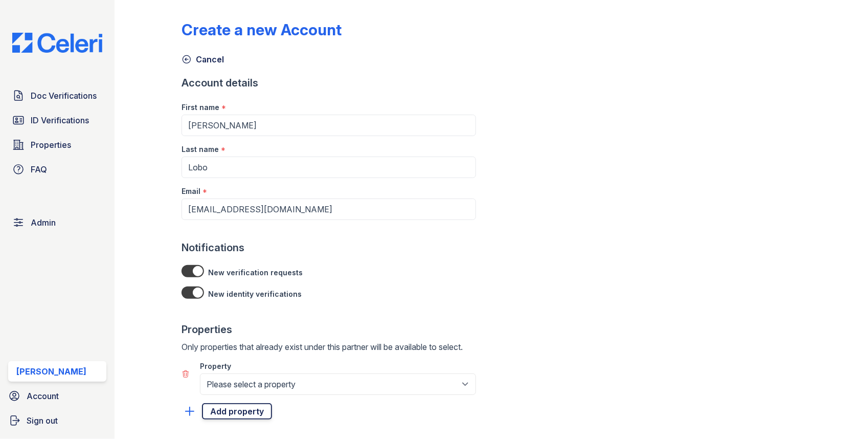
select select "4753"
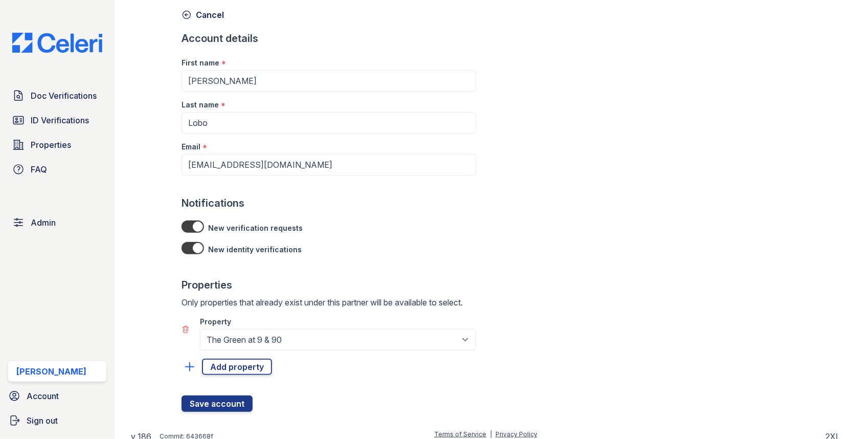
scroll to position [50, 0]
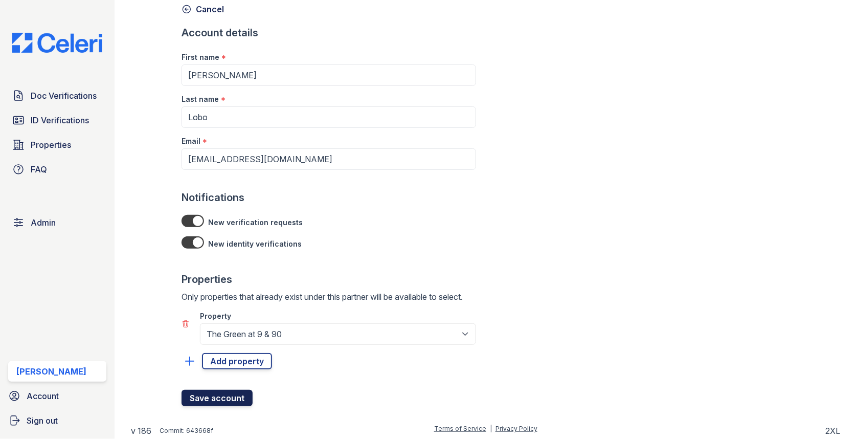
click at [218, 398] on button "Save account" at bounding box center [217, 398] width 71 height 16
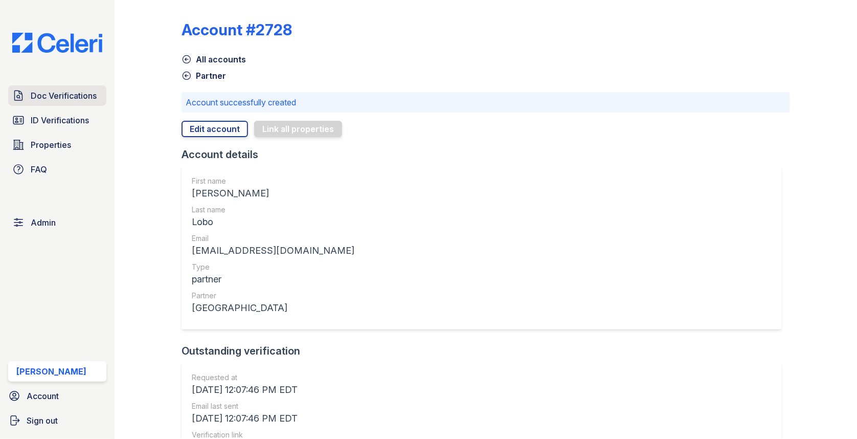
click at [70, 97] on span "Doc Verifications" at bounding box center [64, 96] width 66 height 12
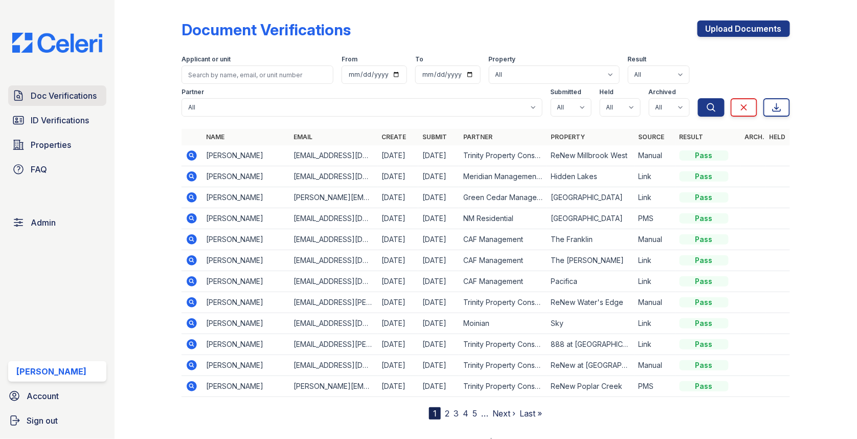
click at [61, 92] on span "Doc Verifications" at bounding box center [64, 96] width 66 height 12
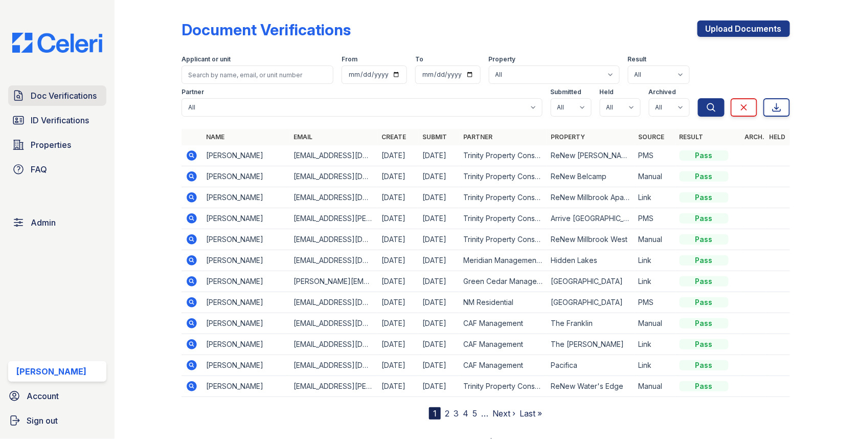
click at [82, 104] on link "Doc Verifications" at bounding box center [57, 95] width 98 height 20
